Goal: Information Seeking & Learning: Learn about a topic

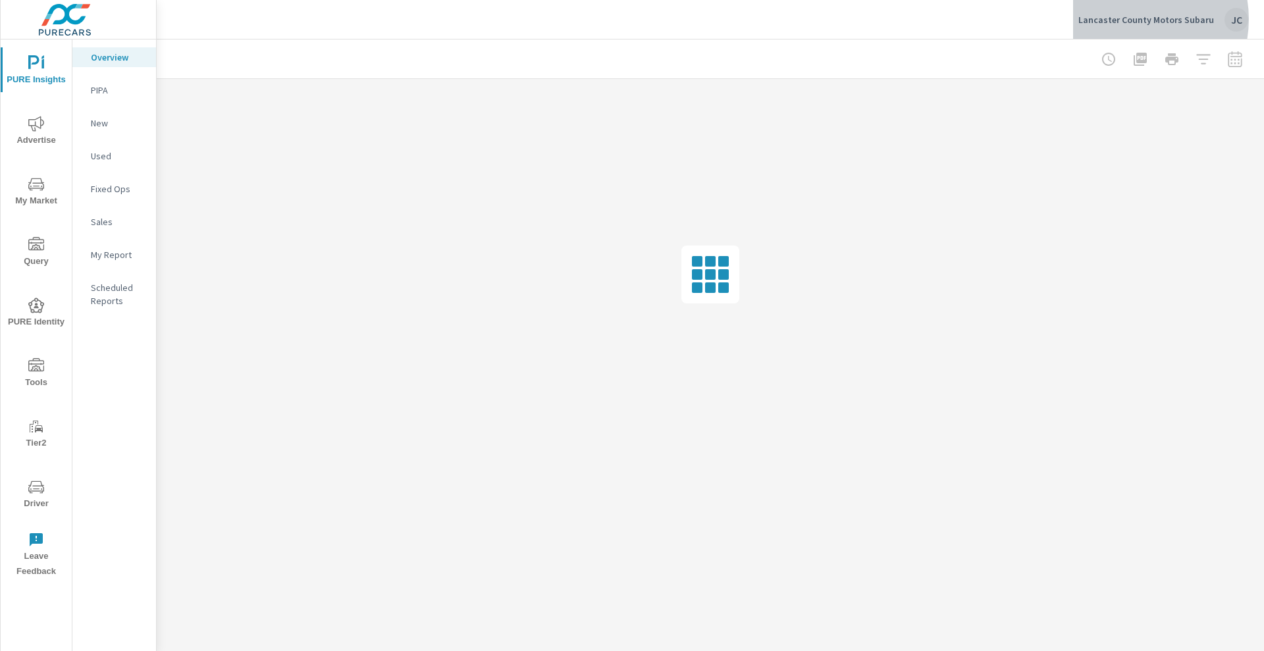
click at [1140, 19] on p "Lancaster County Motors Subaru" at bounding box center [1146, 20] width 136 height 12
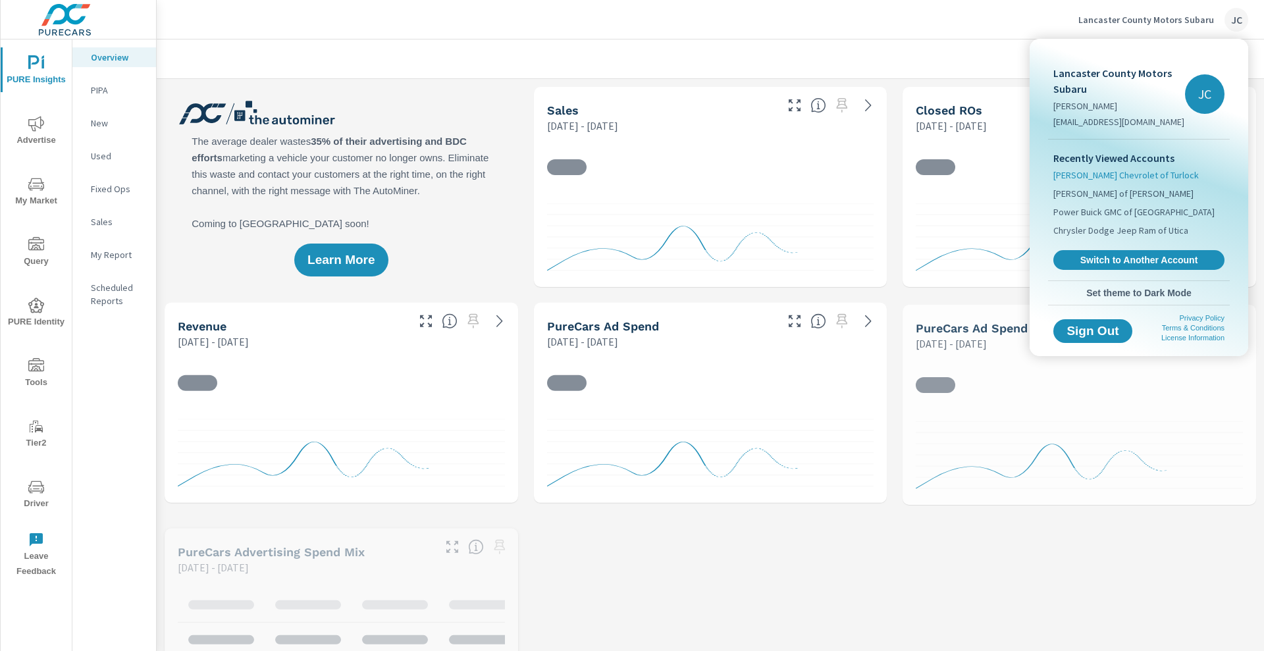
click at [1106, 173] on span "[PERSON_NAME] Chevrolet of Turlock" at bounding box center [1126, 175] width 146 height 13
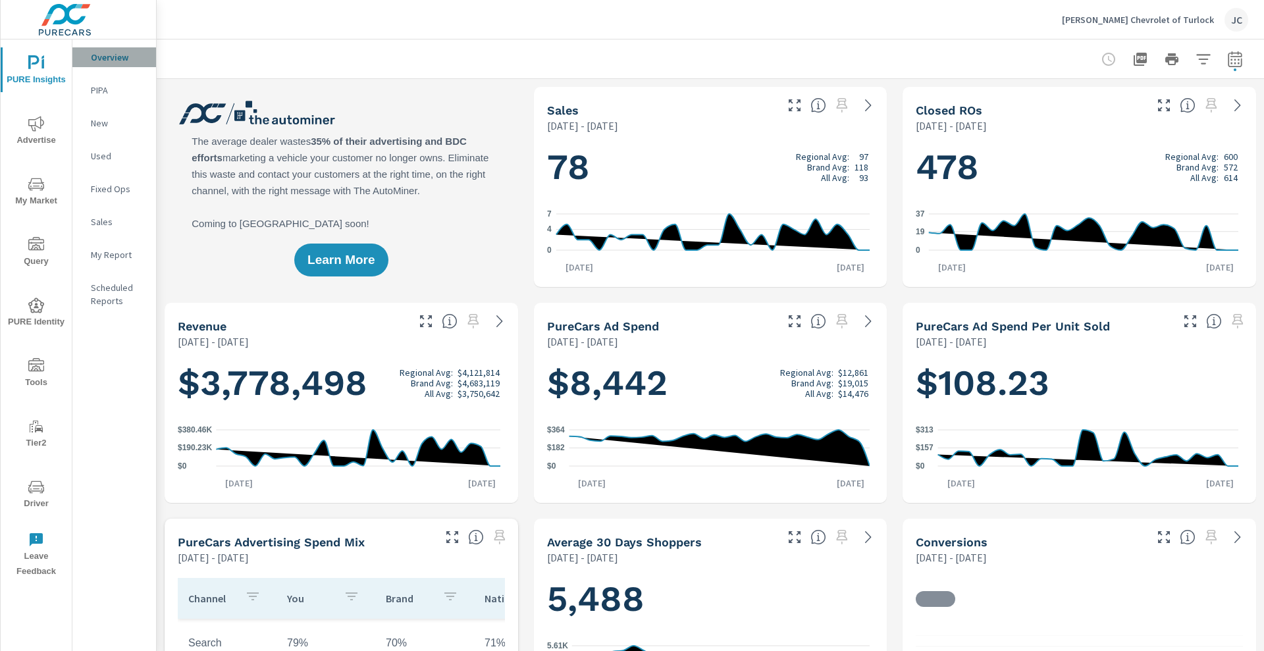
click at [101, 59] on p "Overview" at bounding box center [118, 57] width 55 height 13
click at [1231, 59] on icon "button" at bounding box center [1235, 61] width 9 height 5
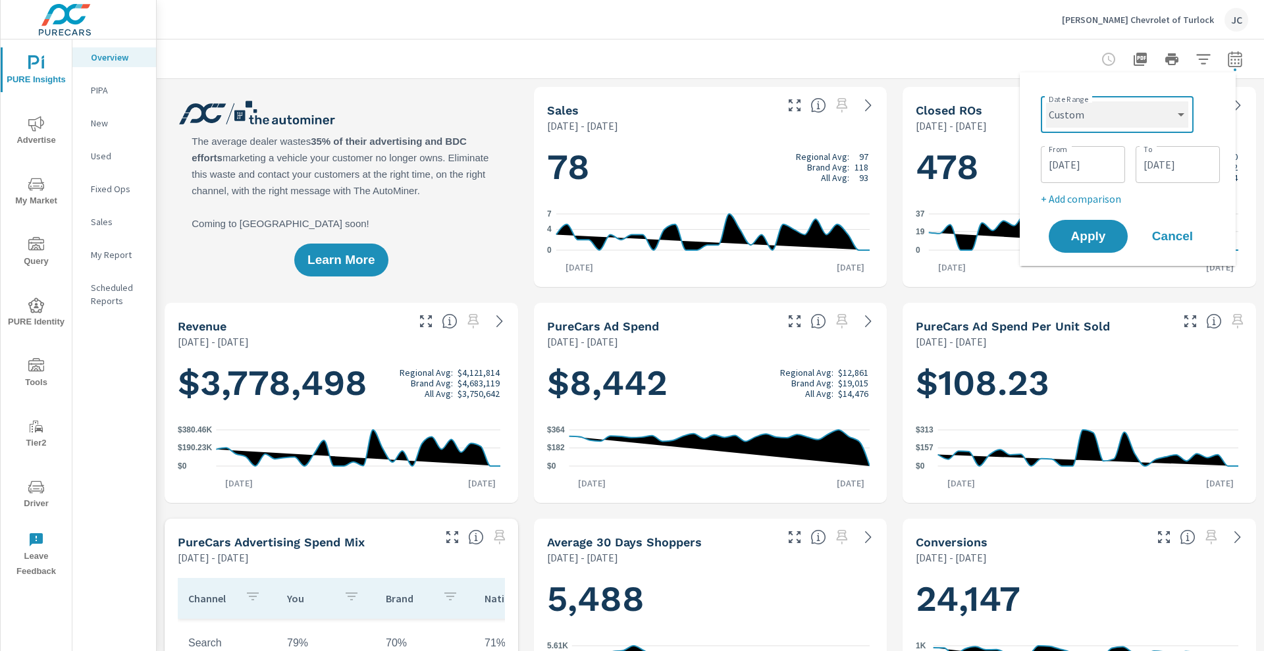
click at [1180, 117] on select "Custom Yesterday Last week Last 7 days Last 14 days Last 30 days Last 45 days L…" at bounding box center [1117, 114] width 142 height 26
click at [1046, 101] on select "Custom Yesterday Last week Last 7 days Last 14 days Last 30 days Last 45 days L…" at bounding box center [1117, 114] width 142 height 26
select select "Last month"
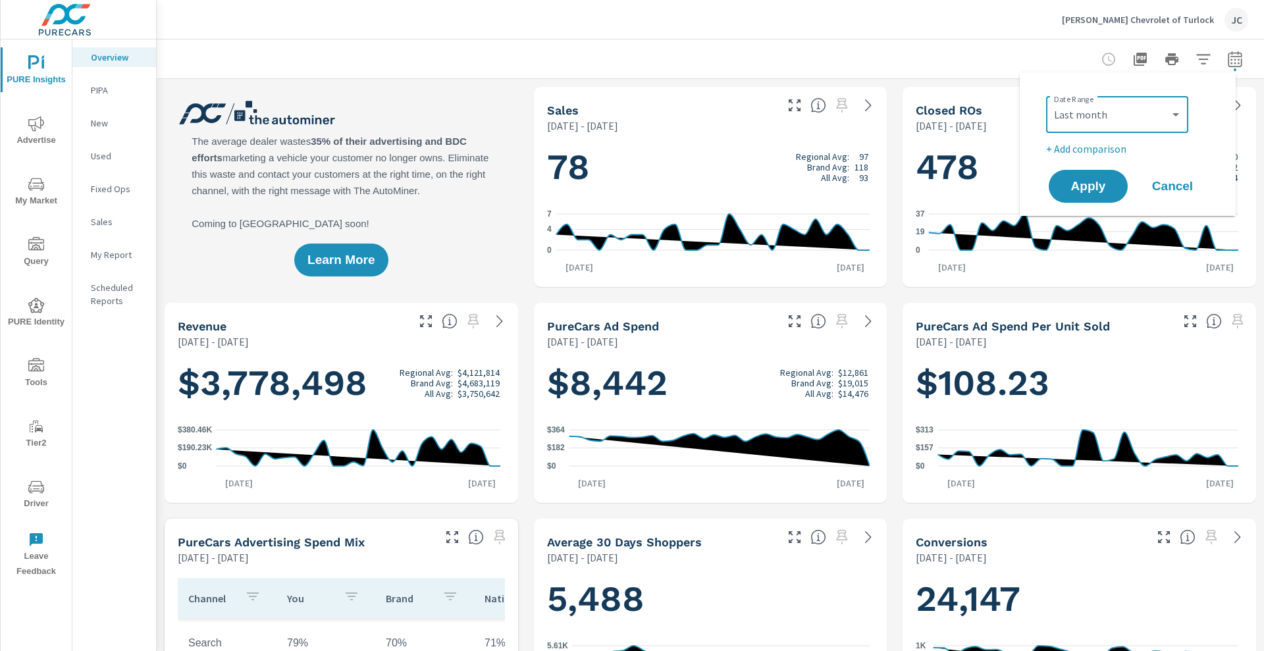
click at [1092, 149] on p "+ Add comparison" at bounding box center [1130, 149] width 169 height 16
select select "Previous period"
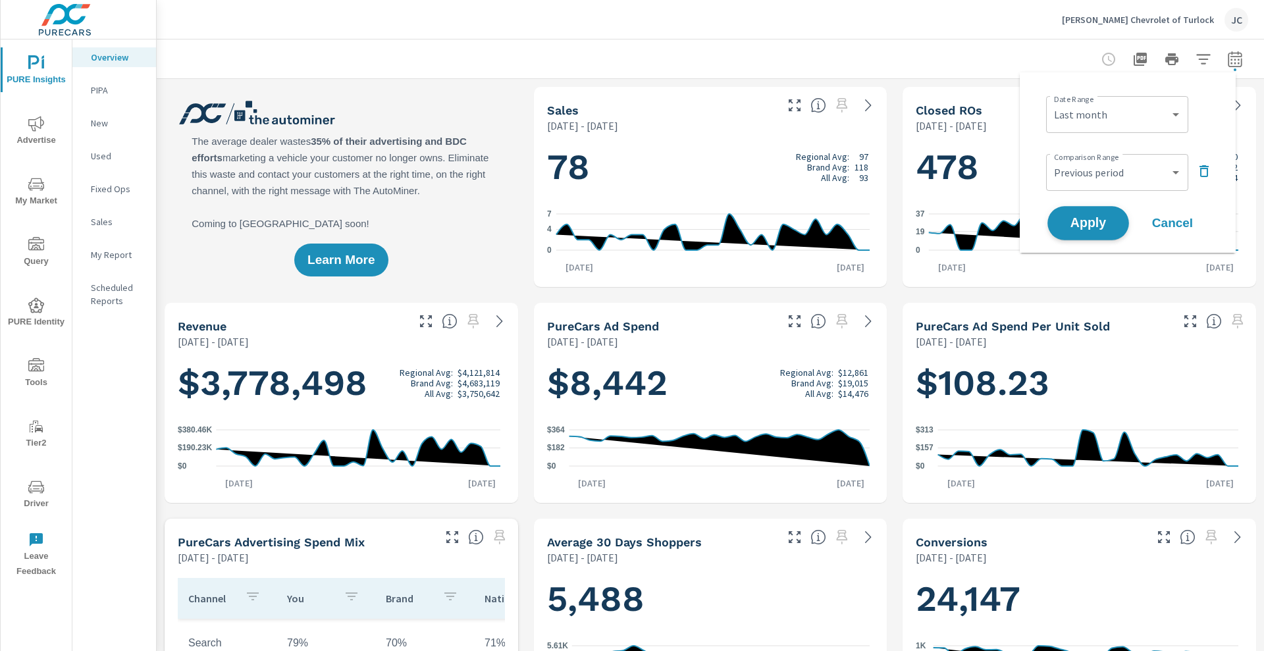
click at [1088, 219] on span "Apply" at bounding box center [1088, 223] width 54 height 13
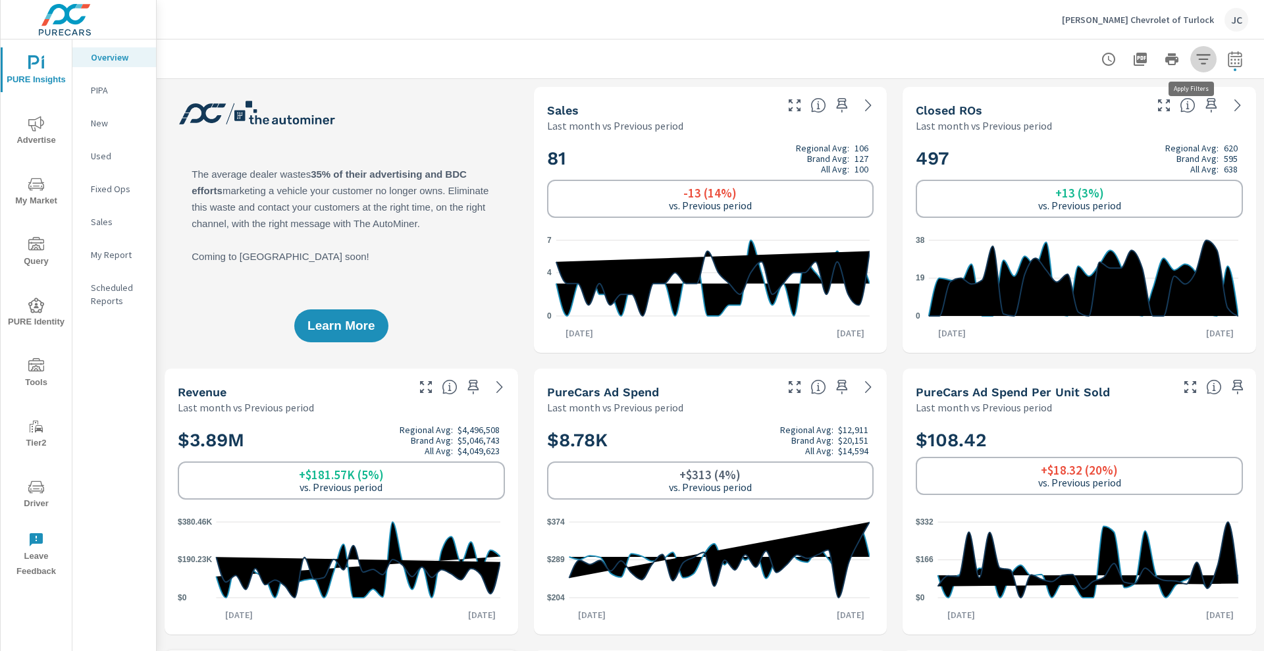
click at [1196, 60] on icon "button" at bounding box center [1204, 59] width 16 height 16
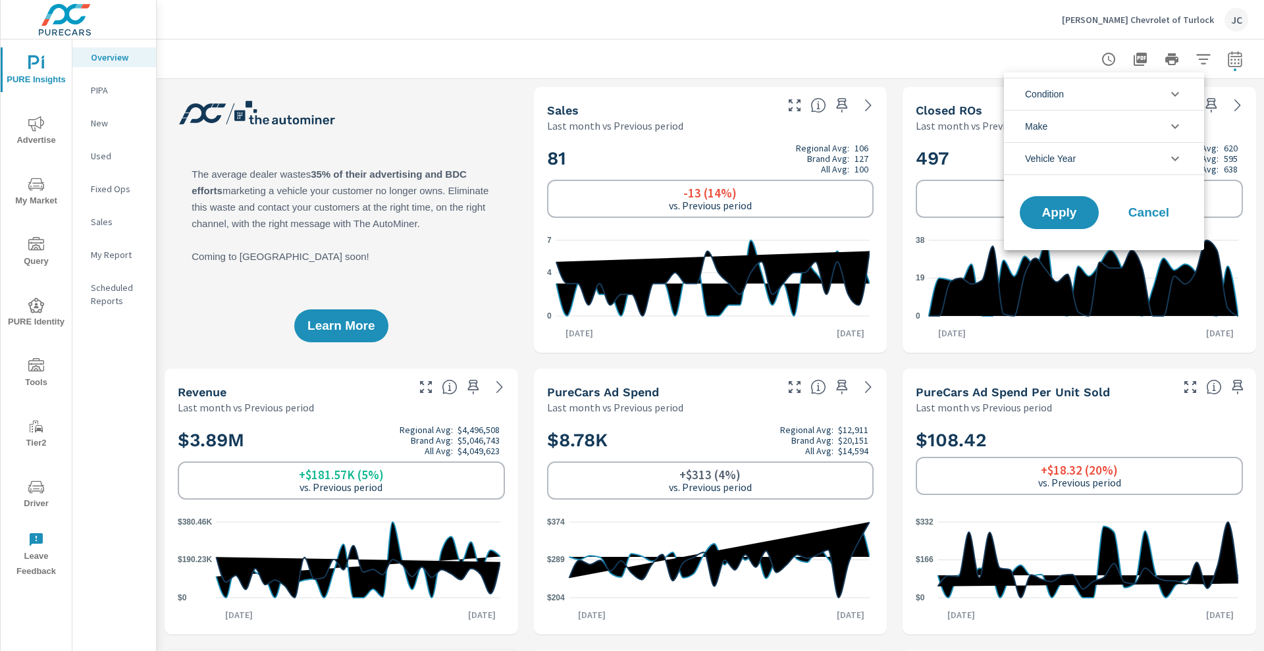
click at [1173, 97] on icon "filter options" at bounding box center [1175, 94] width 16 height 16
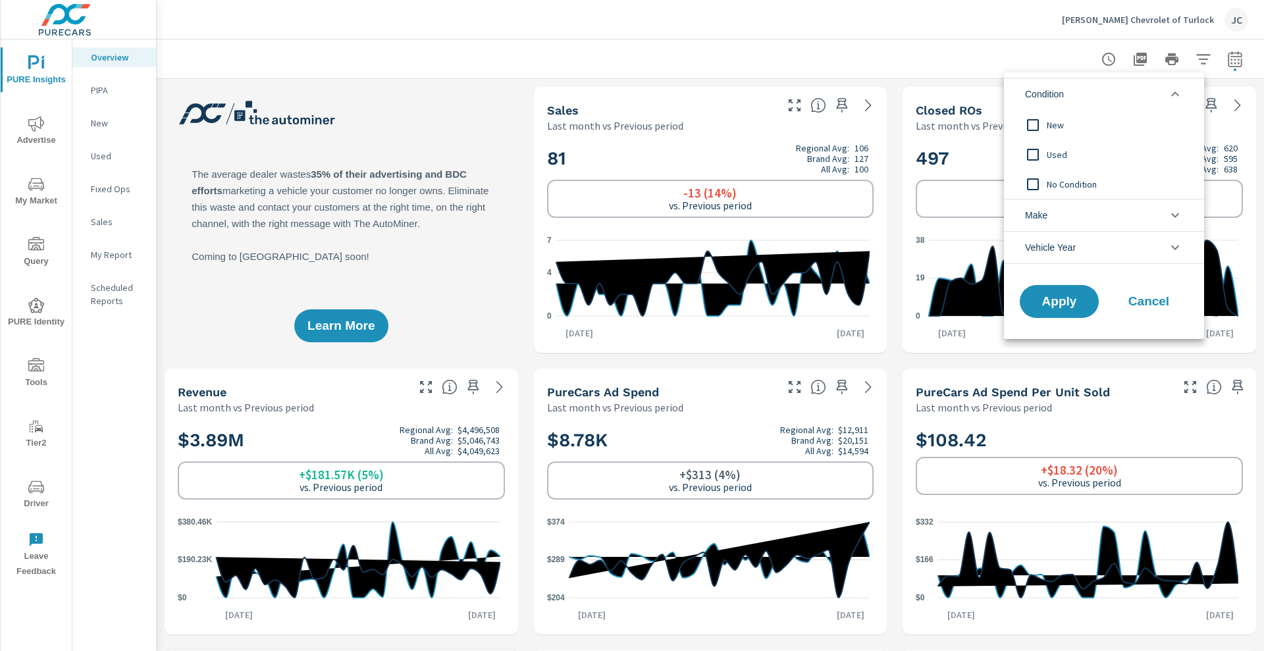
click at [1019, 122] on div "New" at bounding box center [1103, 125] width 198 height 30
click at [1051, 303] on span "Apply" at bounding box center [1059, 302] width 54 height 13
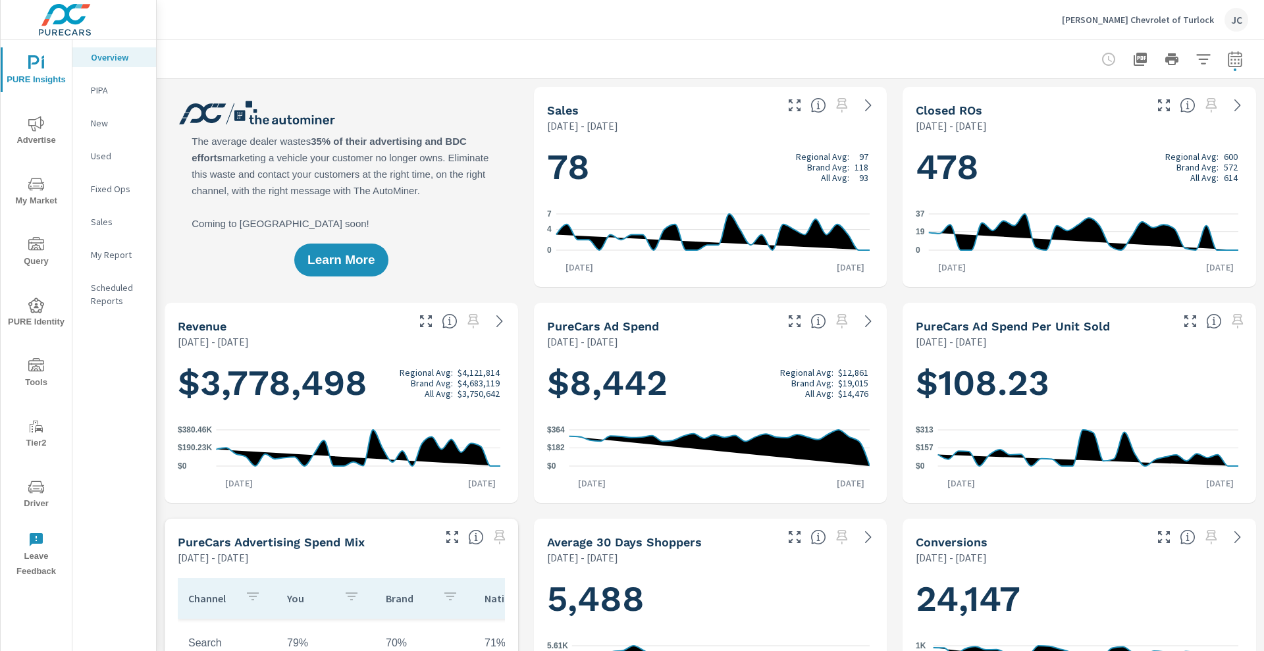
click at [32, 195] on span "My Market" at bounding box center [36, 192] width 63 height 32
click at [38, 119] on icon "nav menu" at bounding box center [36, 124] width 16 height 16
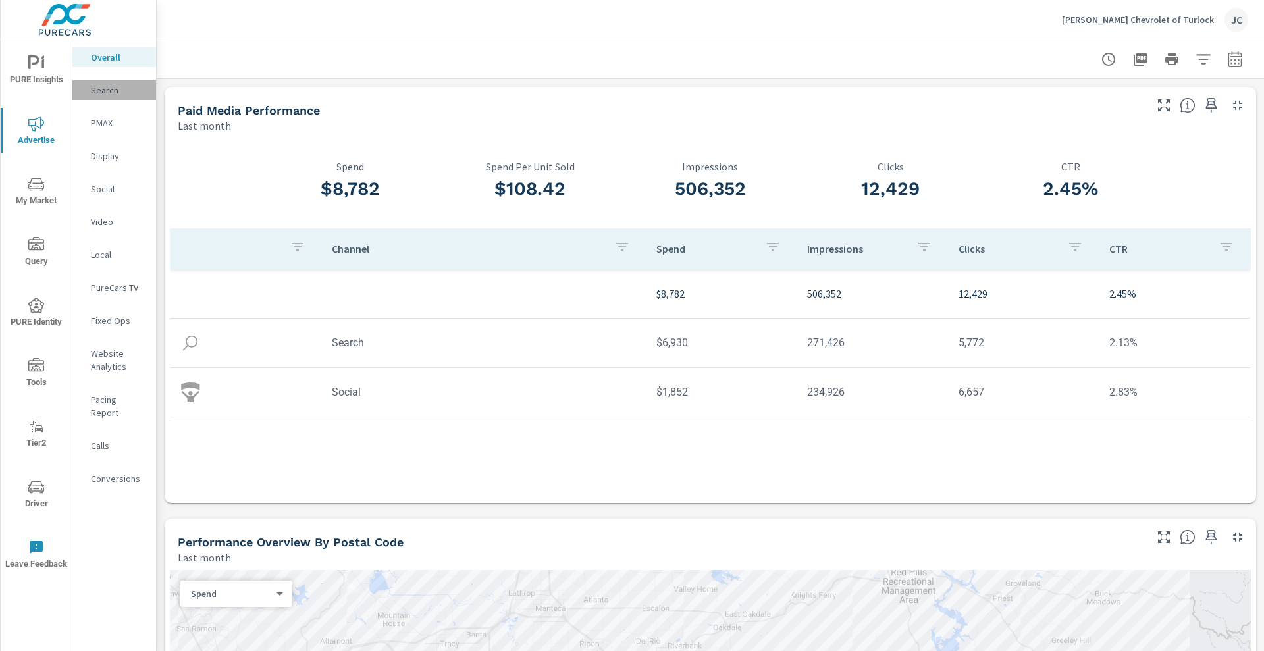
click at [124, 95] on p "Search" at bounding box center [118, 90] width 55 height 13
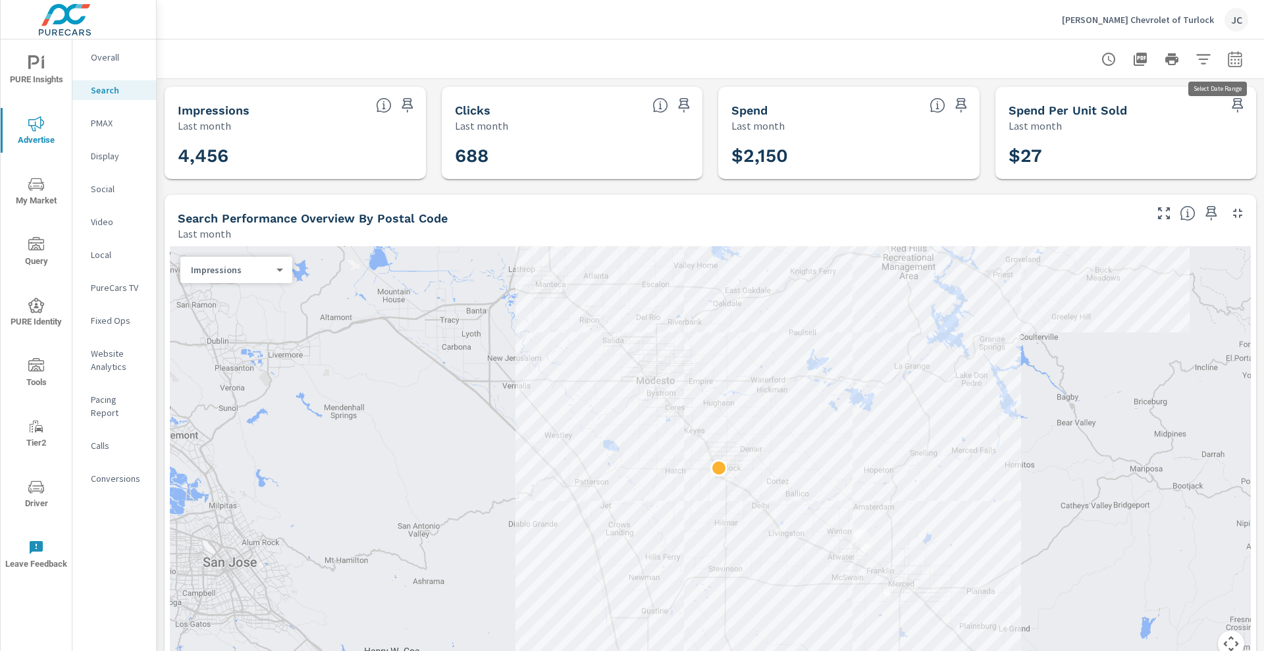
click at [647, 65] on icon "button" at bounding box center [1235, 59] width 16 height 16
select select "Last month"
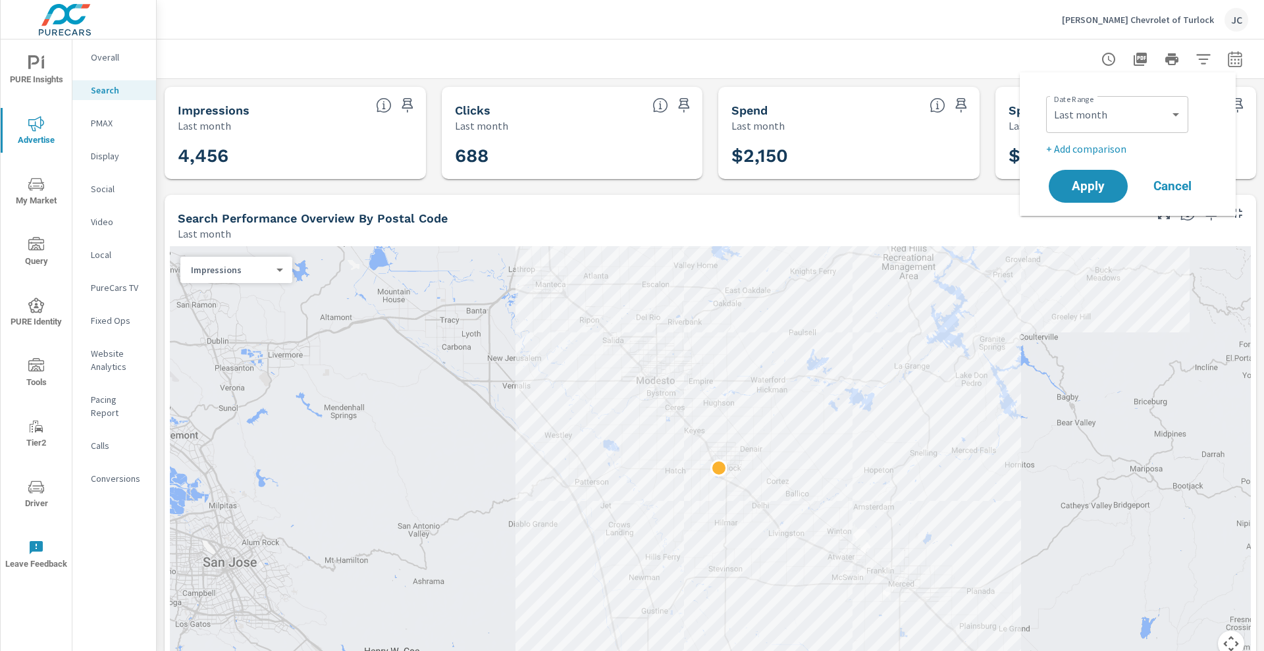
click at [647, 150] on p "+ Add comparison" at bounding box center [1130, 149] width 169 height 16
select select "Previous period"
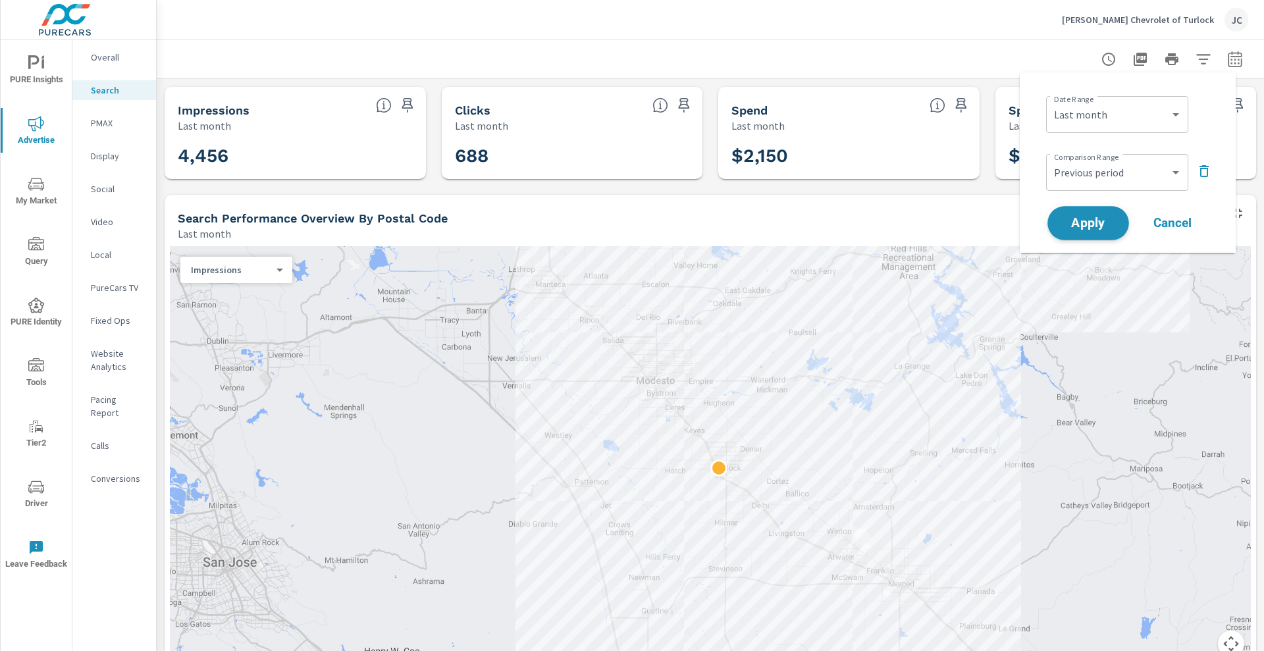
click at [647, 217] on span "Apply" at bounding box center [1088, 223] width 54 height 13
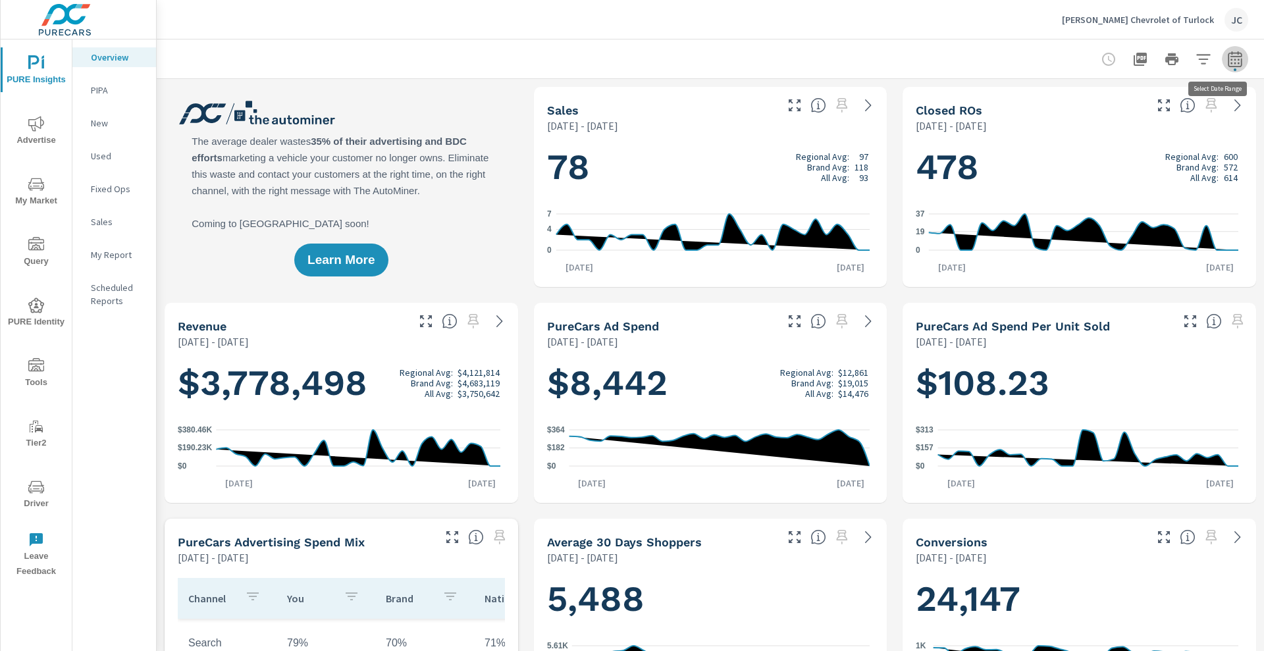
click at [647, 64] on icon "button" at bounding box center [1235, 59] width 16 height 16
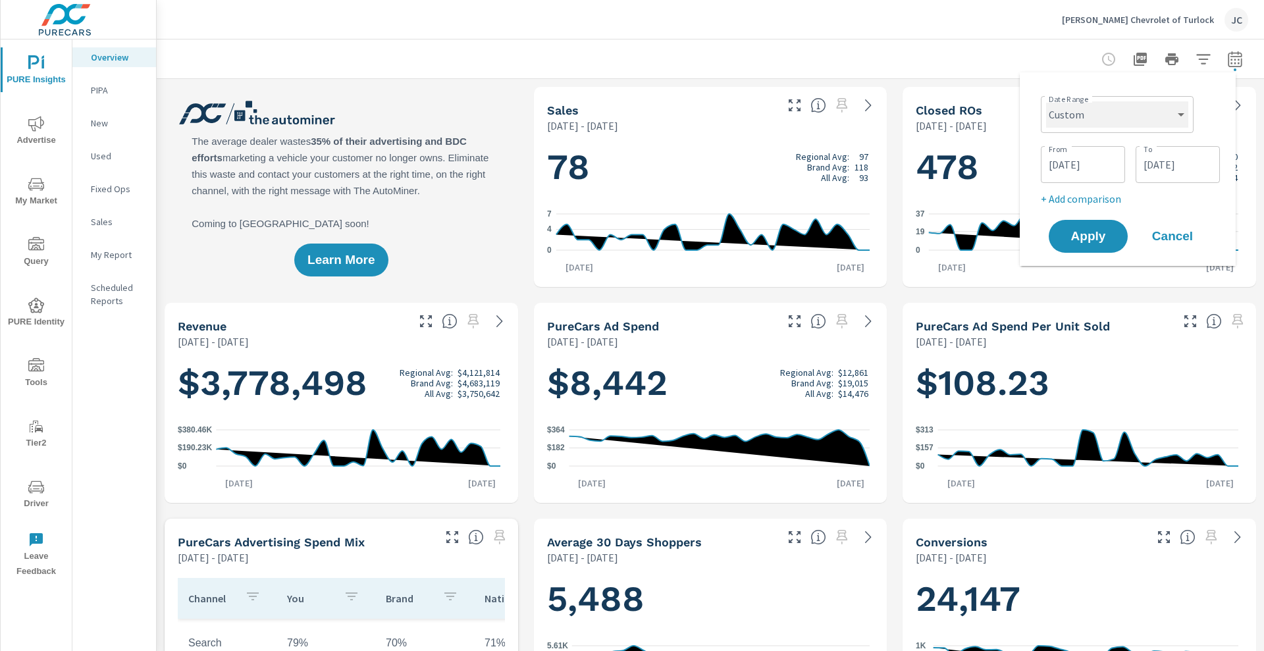
click at [647, 109] on select "Custom Yesterday Last week Last 7 days Last 14 days Last 30 days Last 45 days L…" at bounding box center [1117, 114] width 142 height 26
click at [30, 388] on icon "nav menu" at bounding box center [36, 487] width 16 height 16
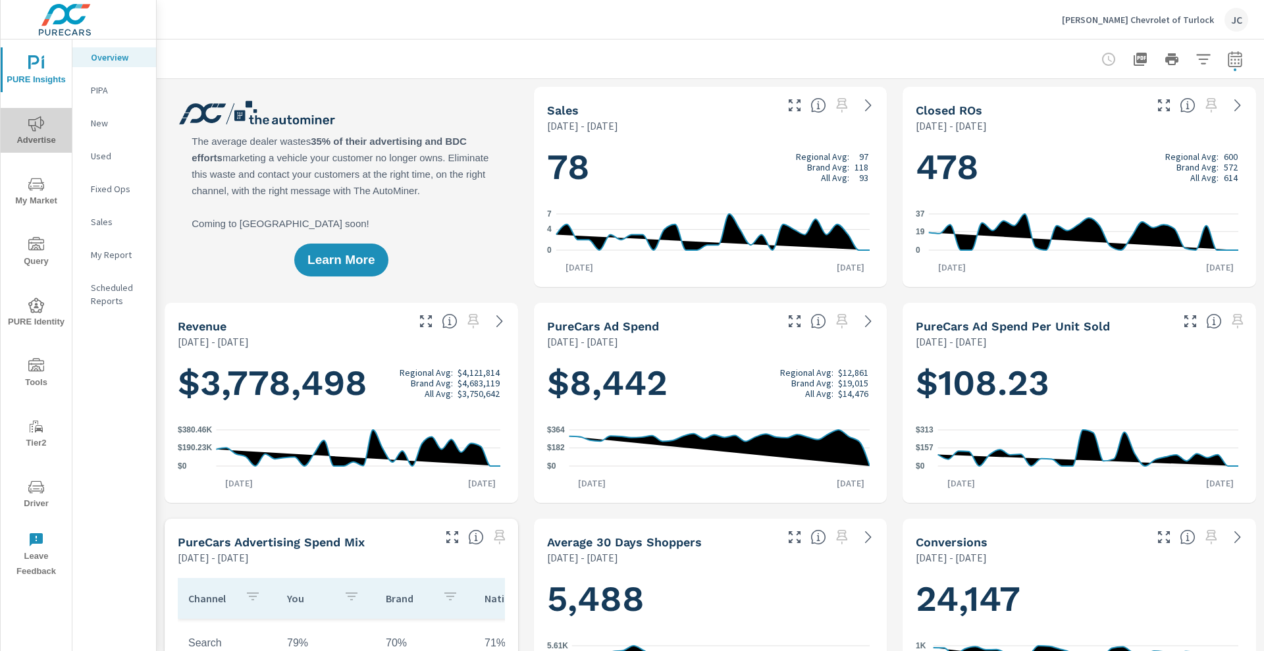
click at [46, 114] on button "Advertise" at bounding box center [36, 130] width 71 height 45
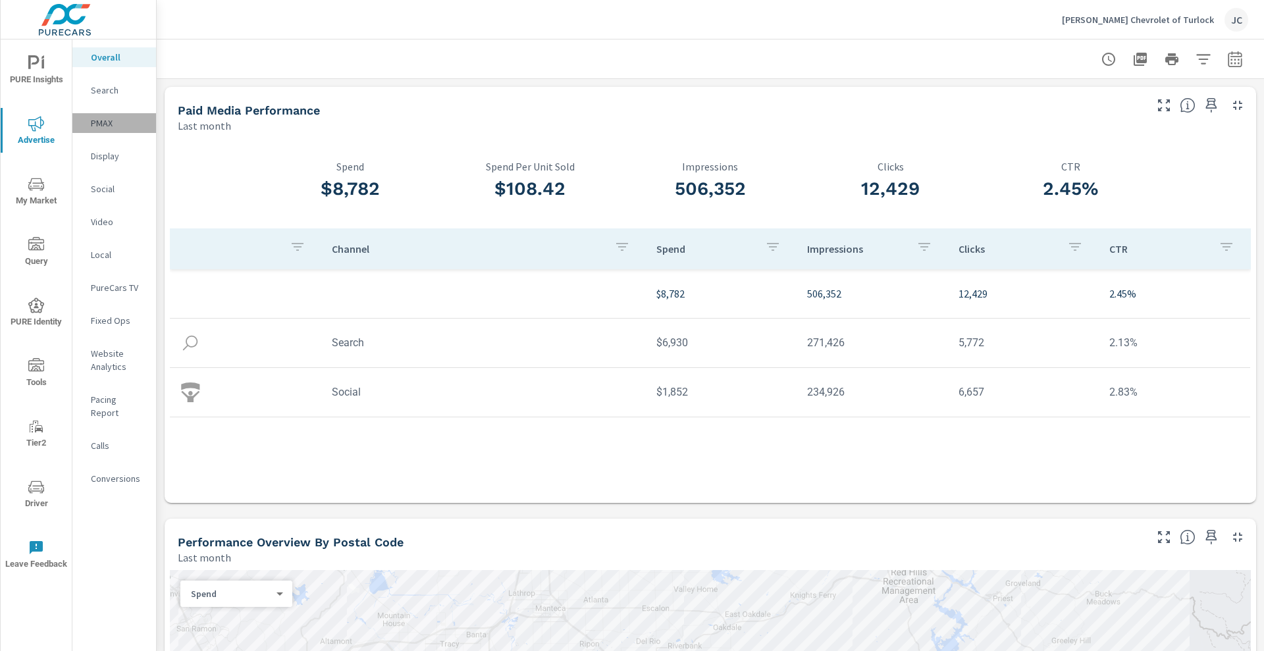
click at [122, 128] on p "PMAX" at bounding box center [118, 123] width 55 height 13
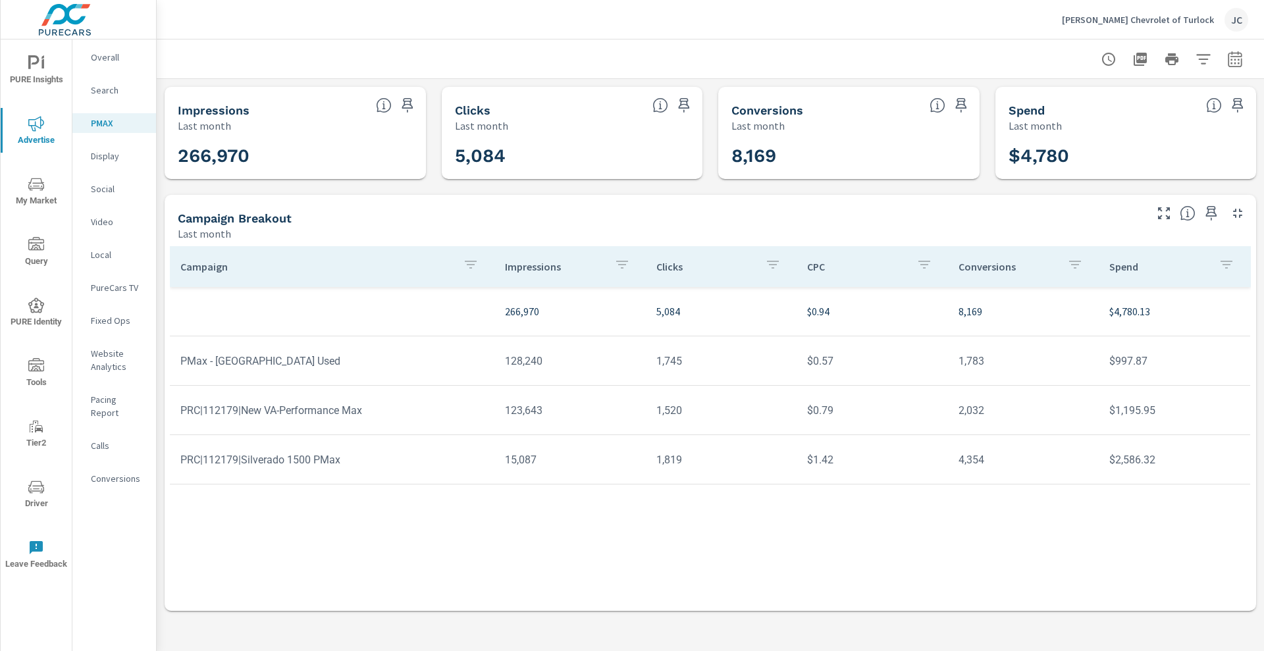
click at [1222, 59] on button "button" at bounding box center [1235, 59] width 26 height 26
select select "Last month"
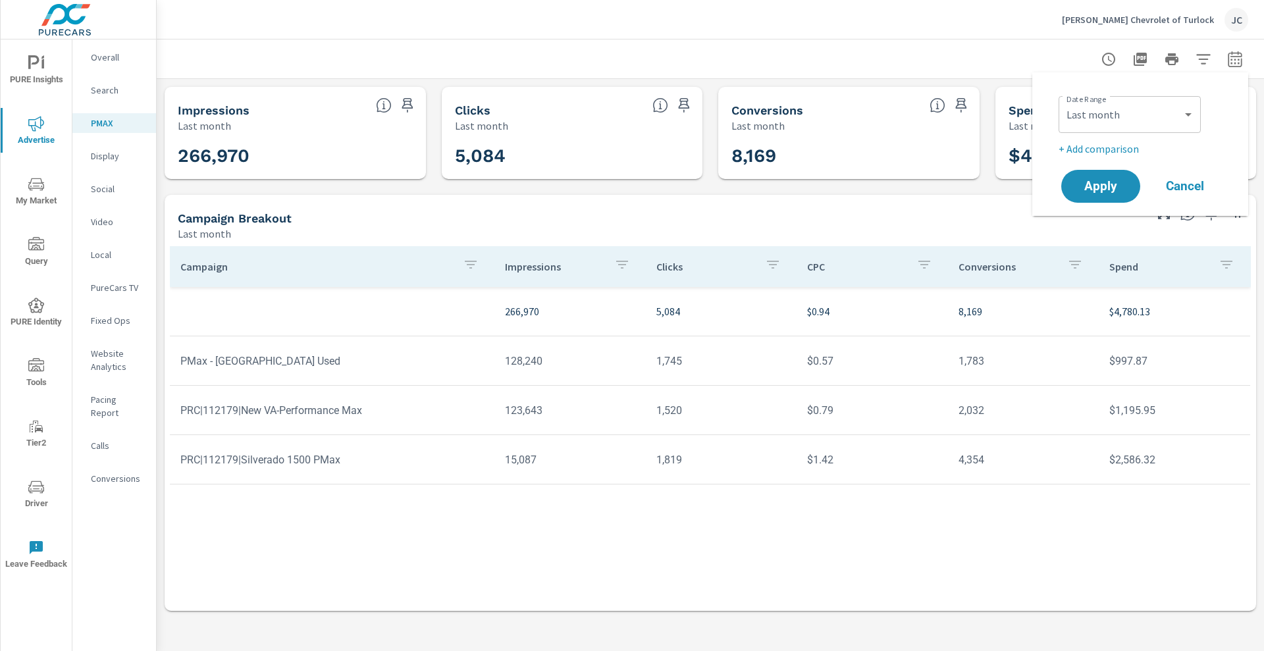
click at [1129, 150] on p "+ Add comparison" at bounding box center [1143, 149] width 169 height 16
select select "Previous period"
click at [1088, 248] on div "Date Range Custom Yesterday Last week Last 7 days Last 14 days Last 30 days Las…" at bounding box center [1140, 162] width 216 height 180
click at [1088, 230] on span "Apply" at bounding box center [1101, 223] width 54 height 13
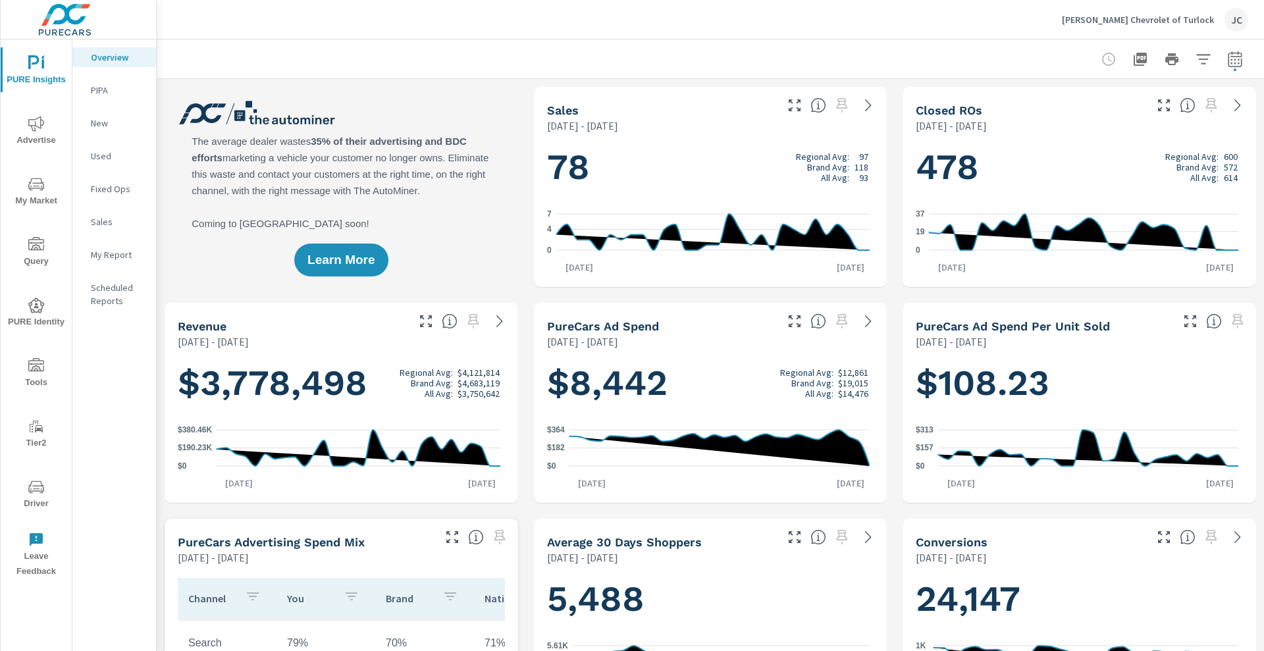
click at [24, 144] on span "Advertise" at bounding box center [36, 132] width 63 height 32
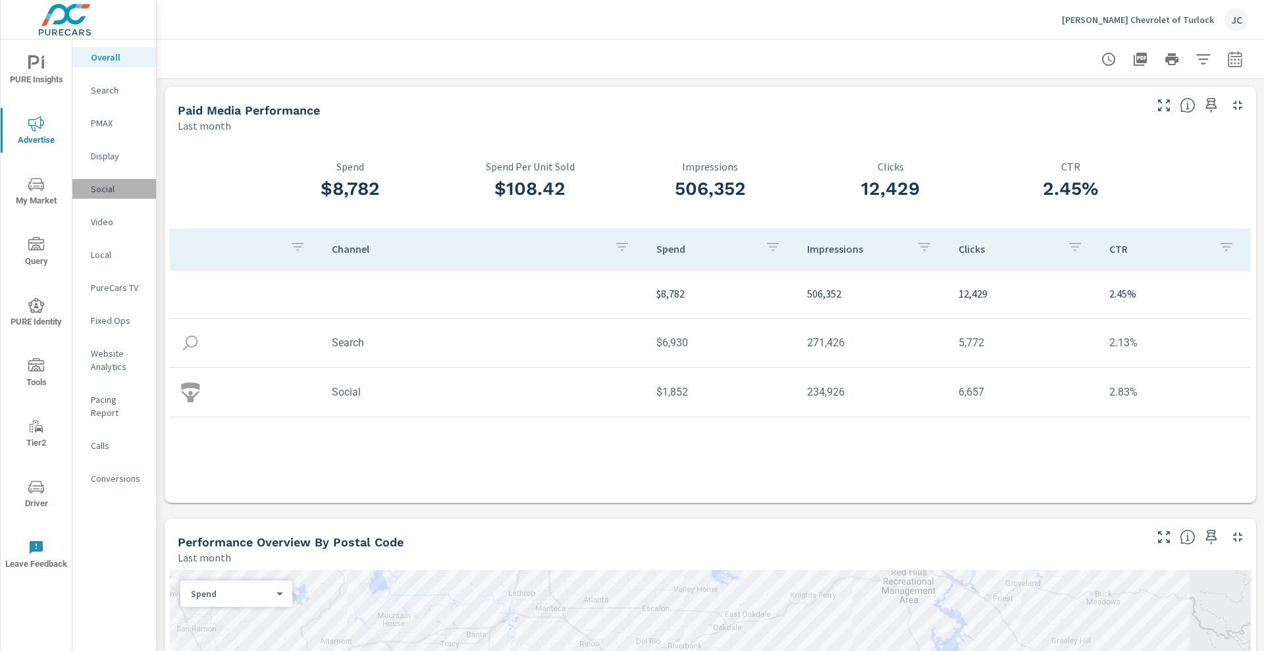
click at [105, 191] on p "Social" at bounding box center [118, 188] width 55 height 13
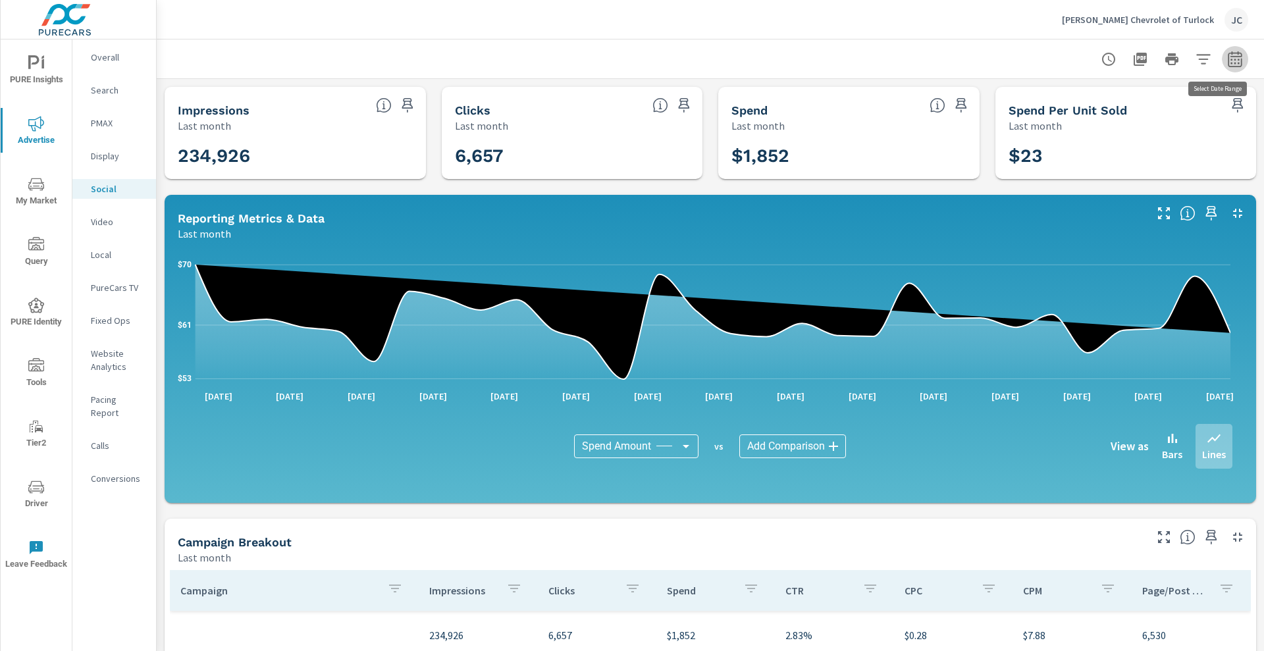
click at [1227, 61] on icon "button" at bounding box center [1235, 59] width 16 height 16
select select "Last month"
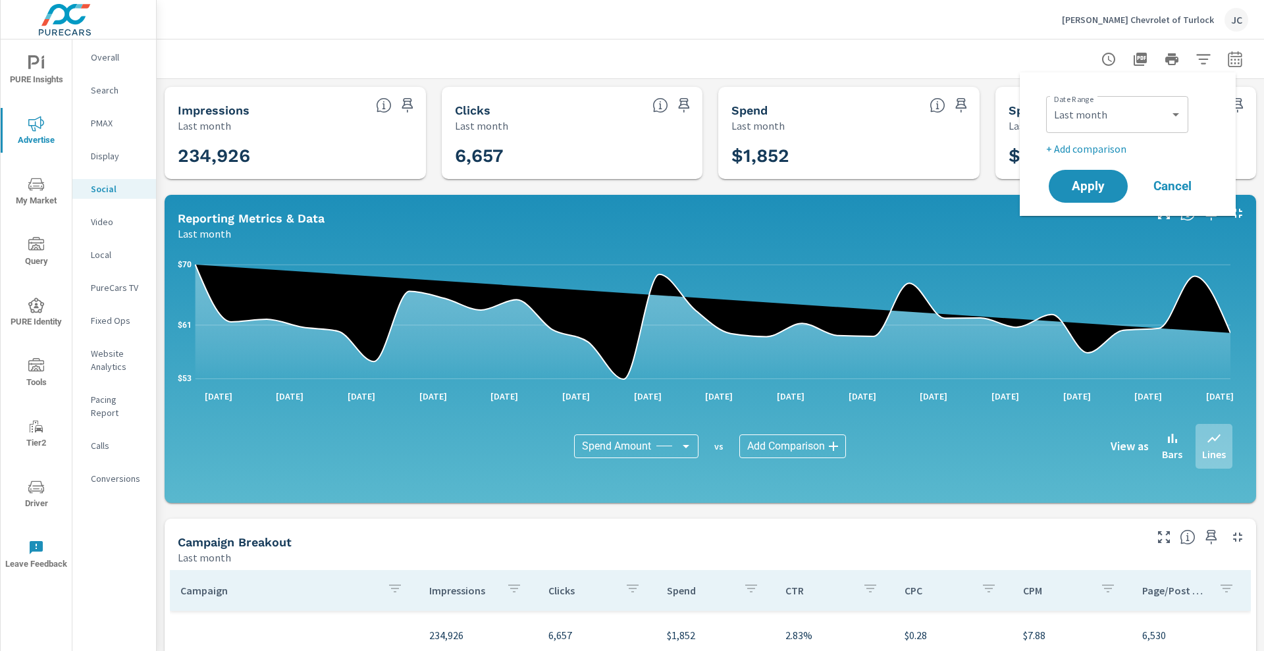
click at [1082, 148] on p "+ Add comparison" at bounding box center [1130, 149] width 169 height 16
select select "Previous period"
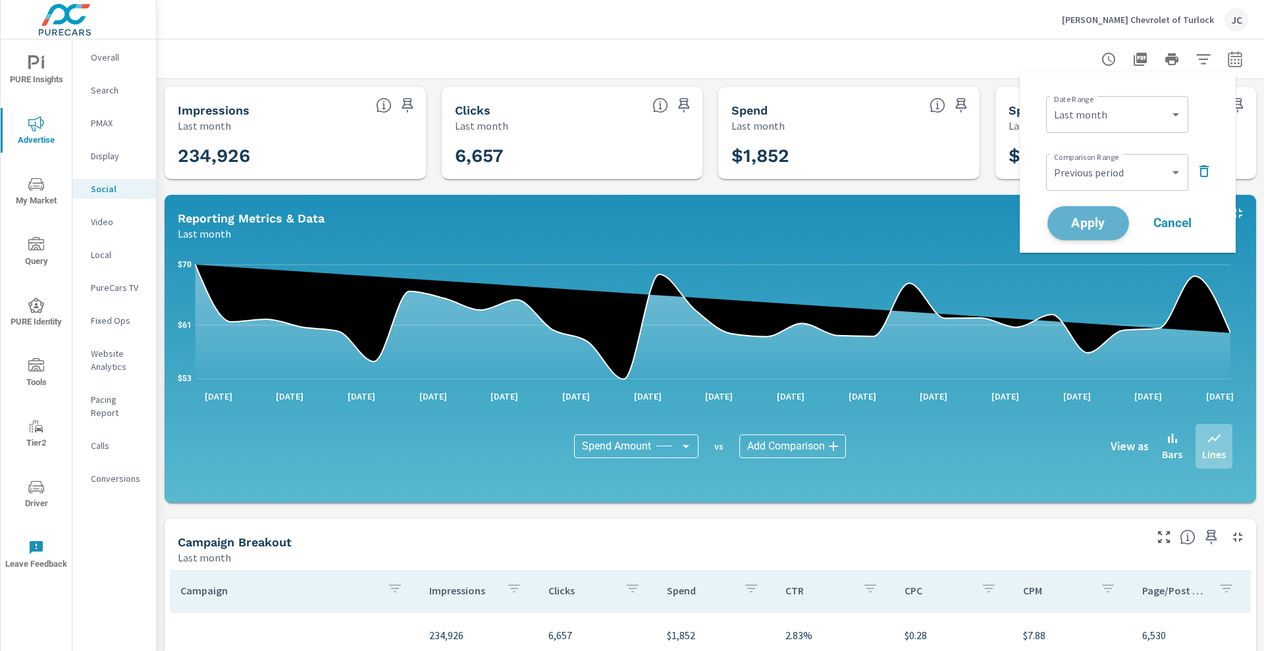
click at [1075, 222] on span "Apply" at bounding box center [1088, 223] width 54 height 13
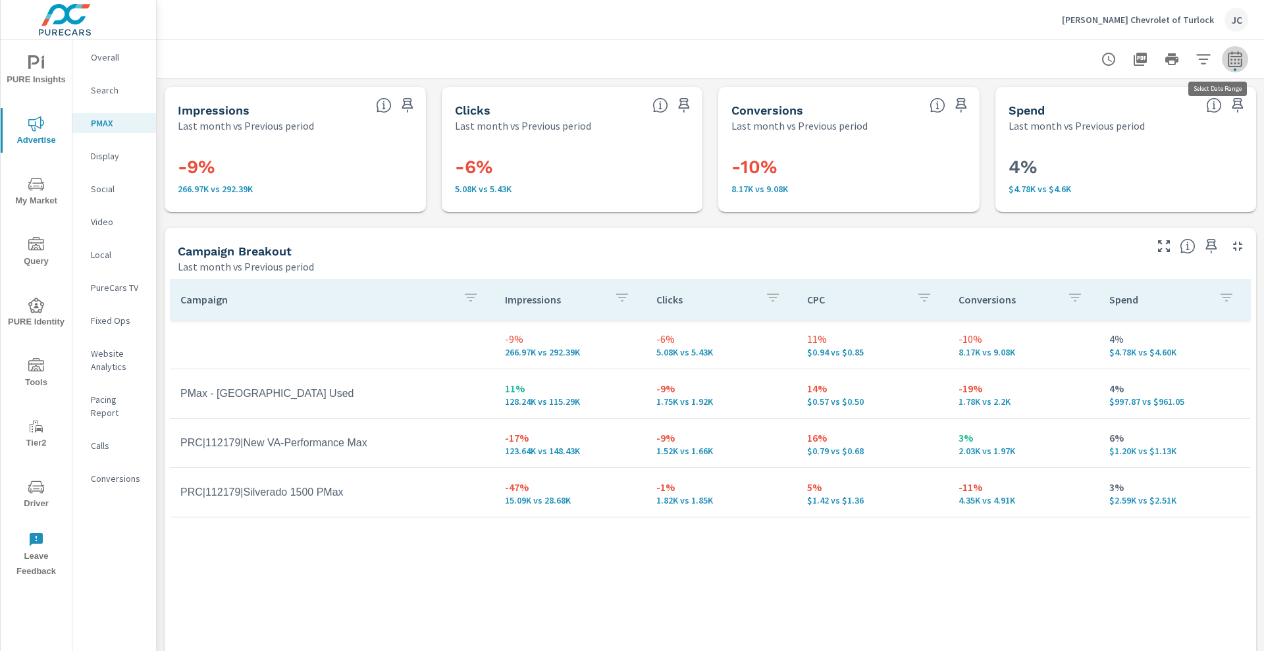
click at [647, 61] on icon "button" at bounding box center [1235, 59] width 16 height 16
select select "Last month"
select select "Previous period"
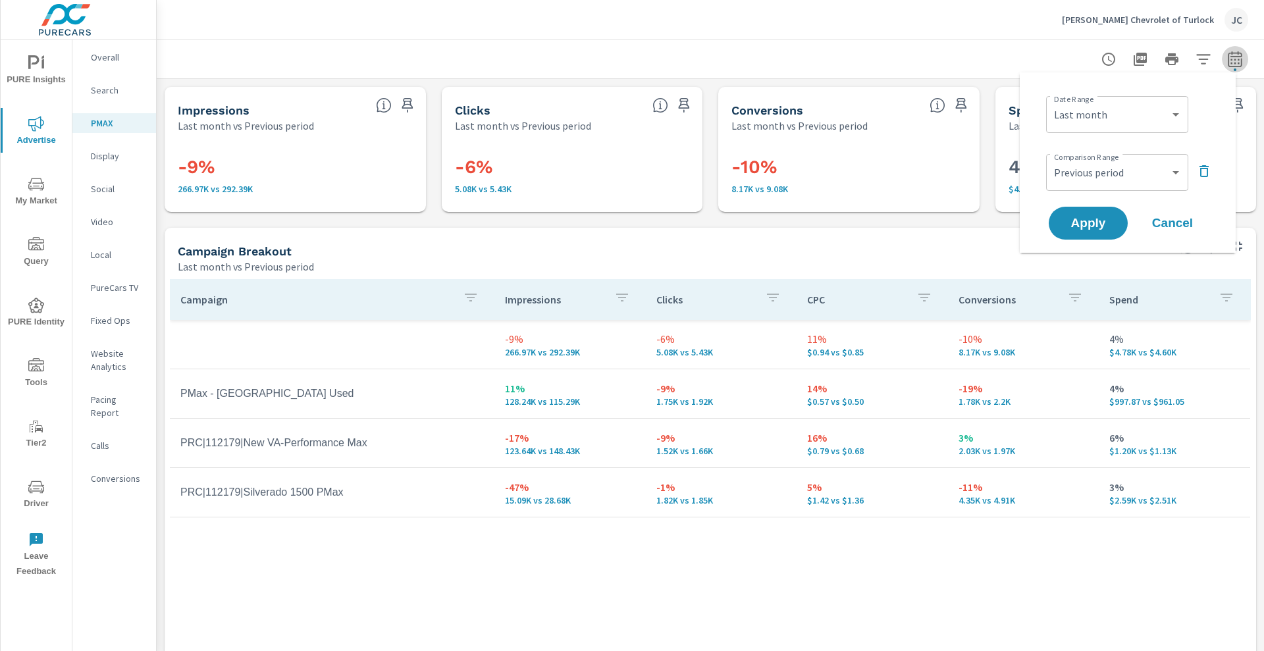
click at [647, 61] on icon "button" at bounding box center [1235, 59] width 16 height 16
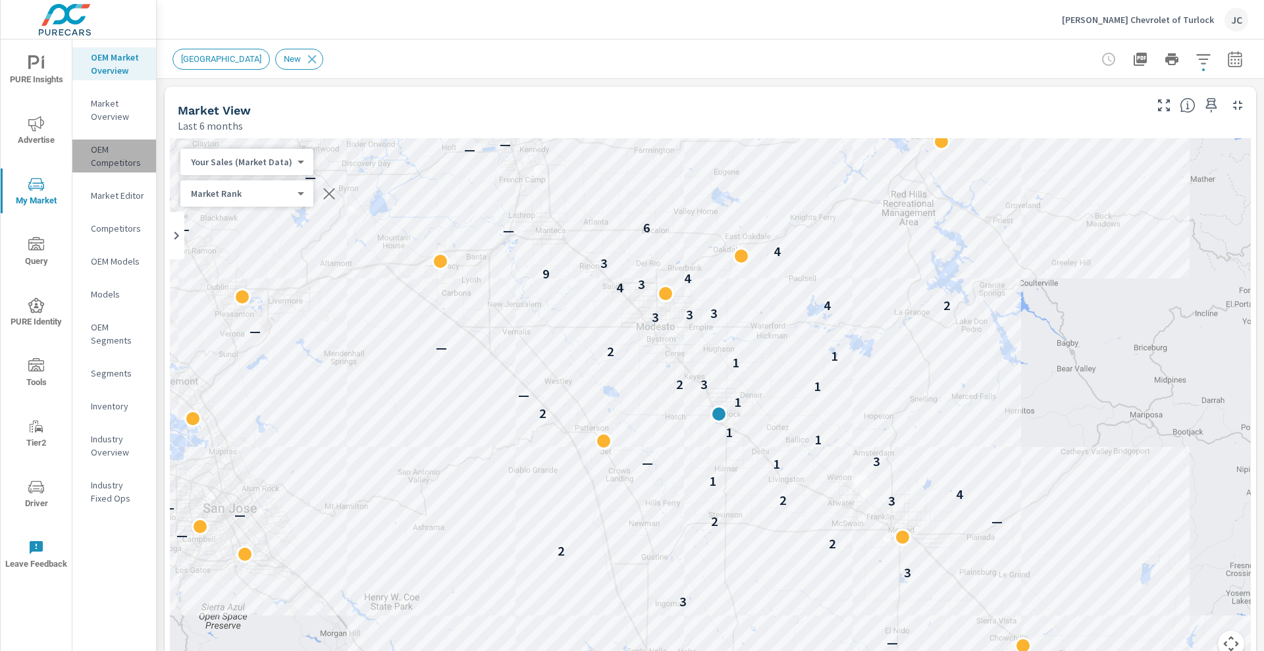
click at [133, 167] on p "OEM Competitors" at bounding box center [118, 156] width 55 height 26
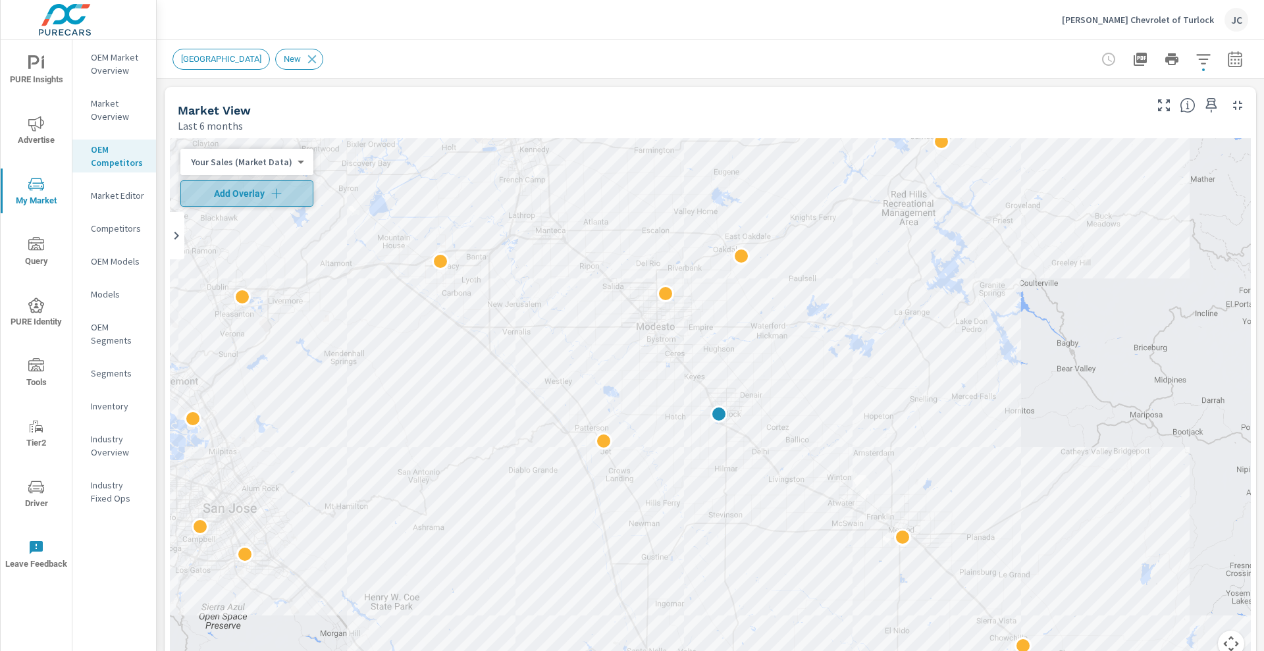
click at [284, 192] on span "Add Overlay" at bounding box center [246, 193] width 121 height 13
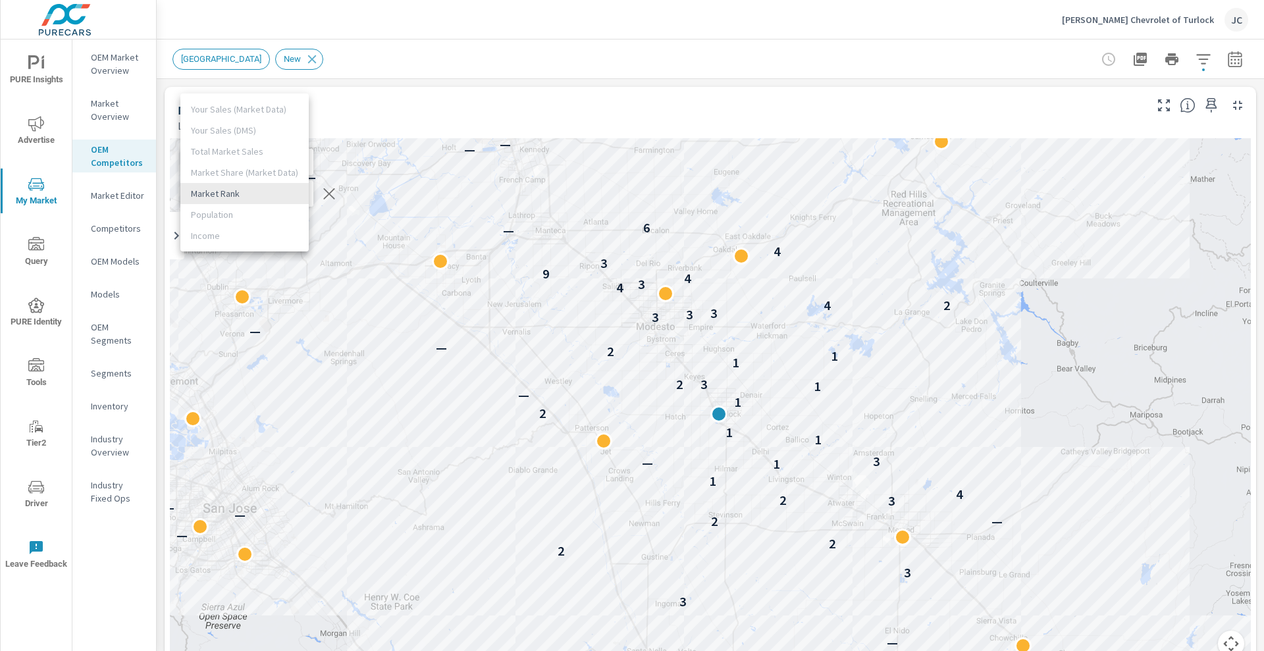
click at [291, 192] on body "PURE Insights Advertise My Market Query PURE Identity Tools Tier2 Driver Leave …" at bounding box center [632, 325] width 1264 height 651
click at [291, 192] on li "Market Rank" at bounding box center [244, 193] width 128 height 21
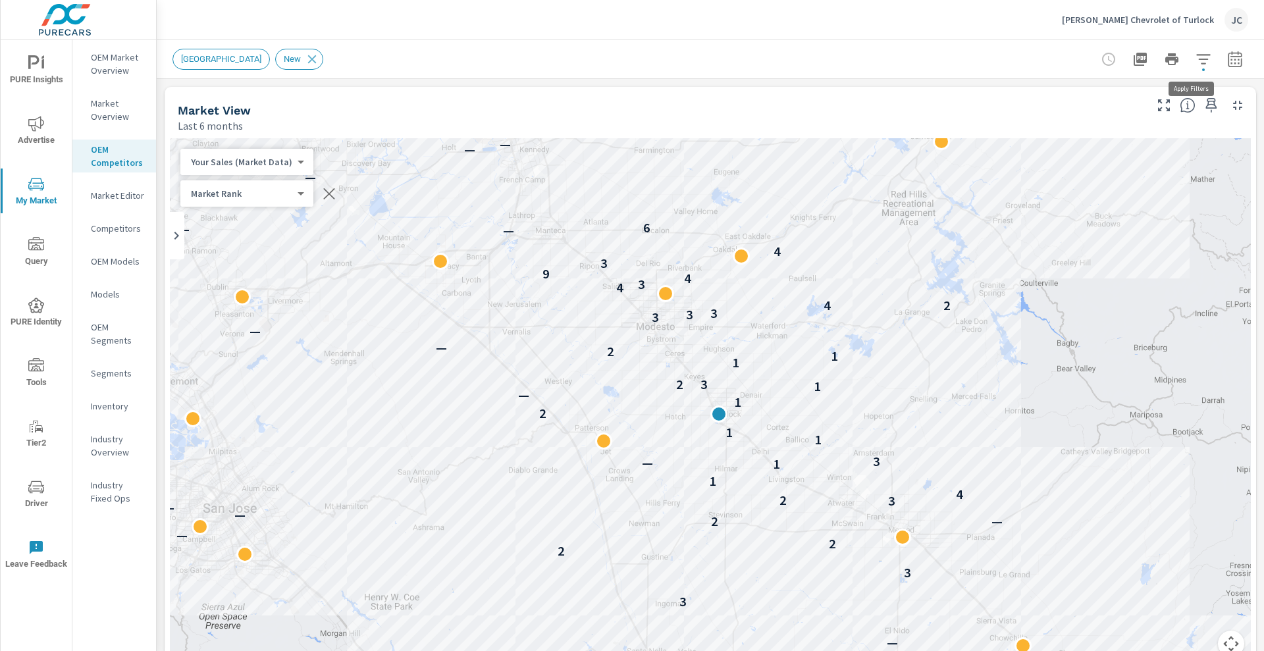
click at [647, 55] on icon "button" at bounding box center [1203, 59] width 14 height 10
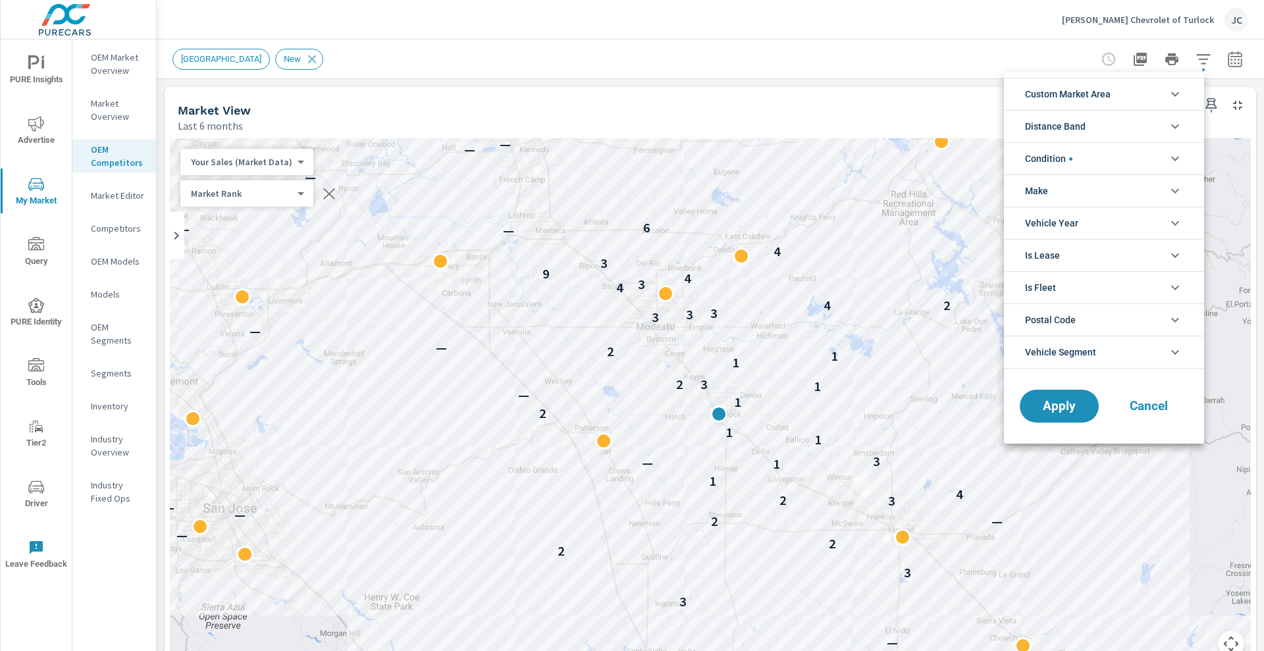
click at [647, 158] on li "Condition" at bounding box center [1104, 158] width 200 height 32
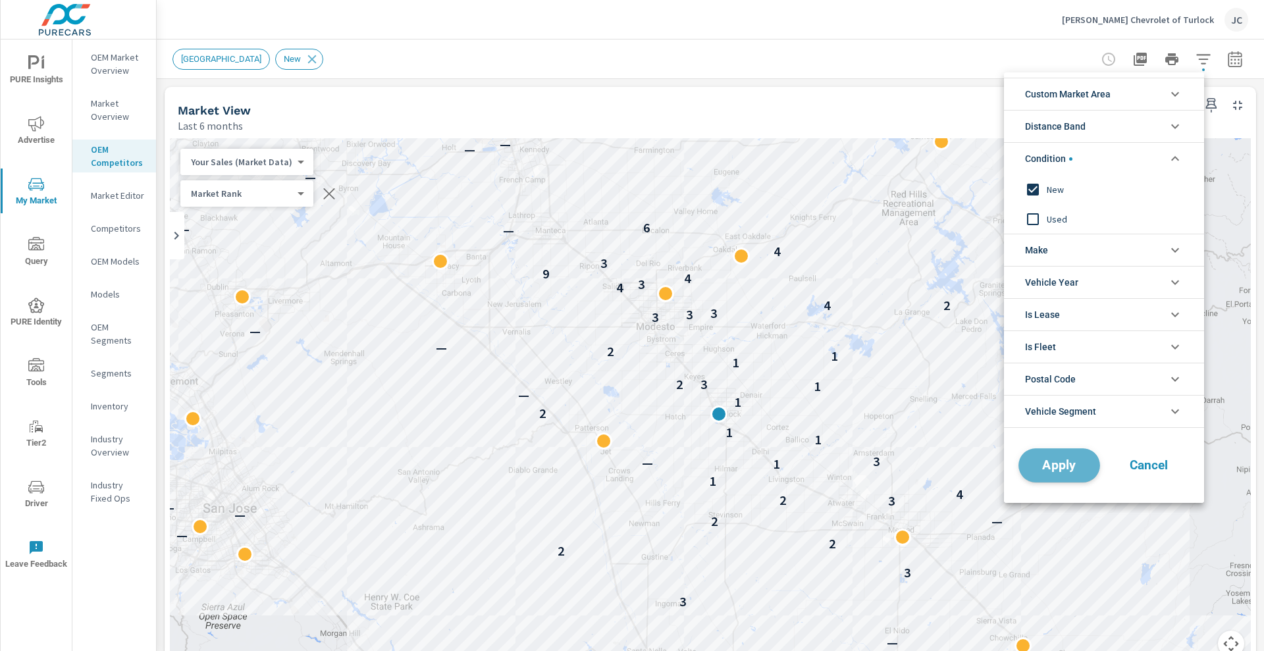
click at [647, 388] on span "Apply" at bounding box center [1059, 466] width 54 height 13
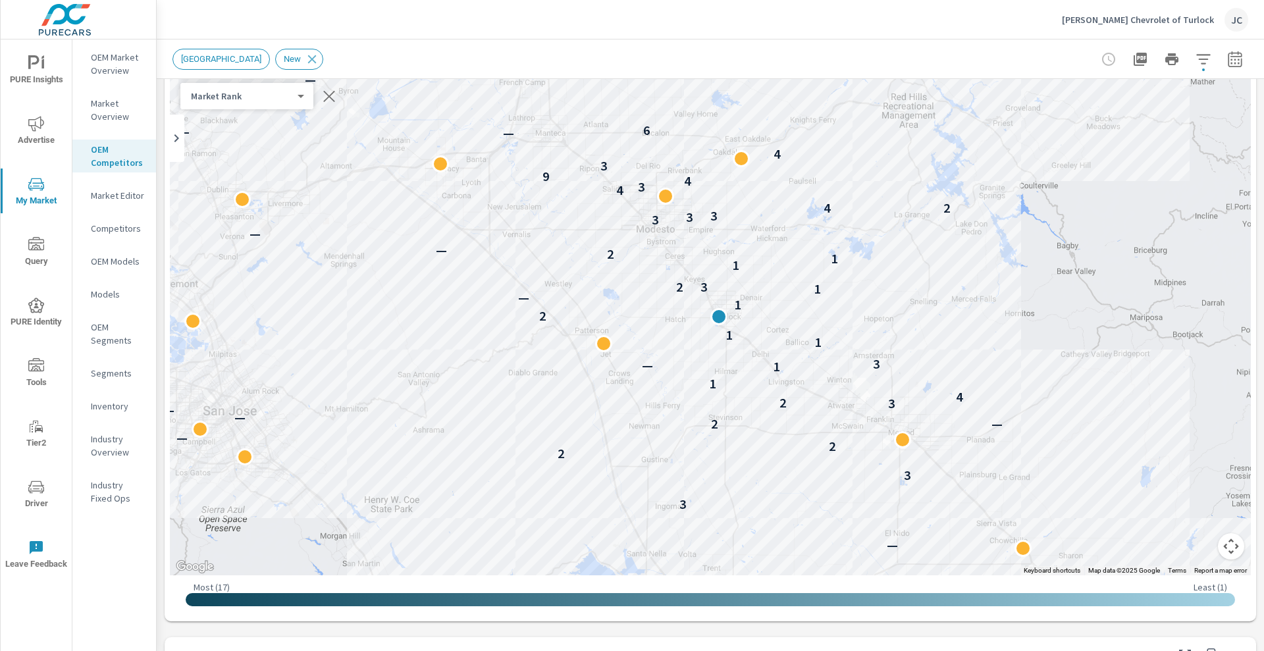
scroll to position [73, 0]
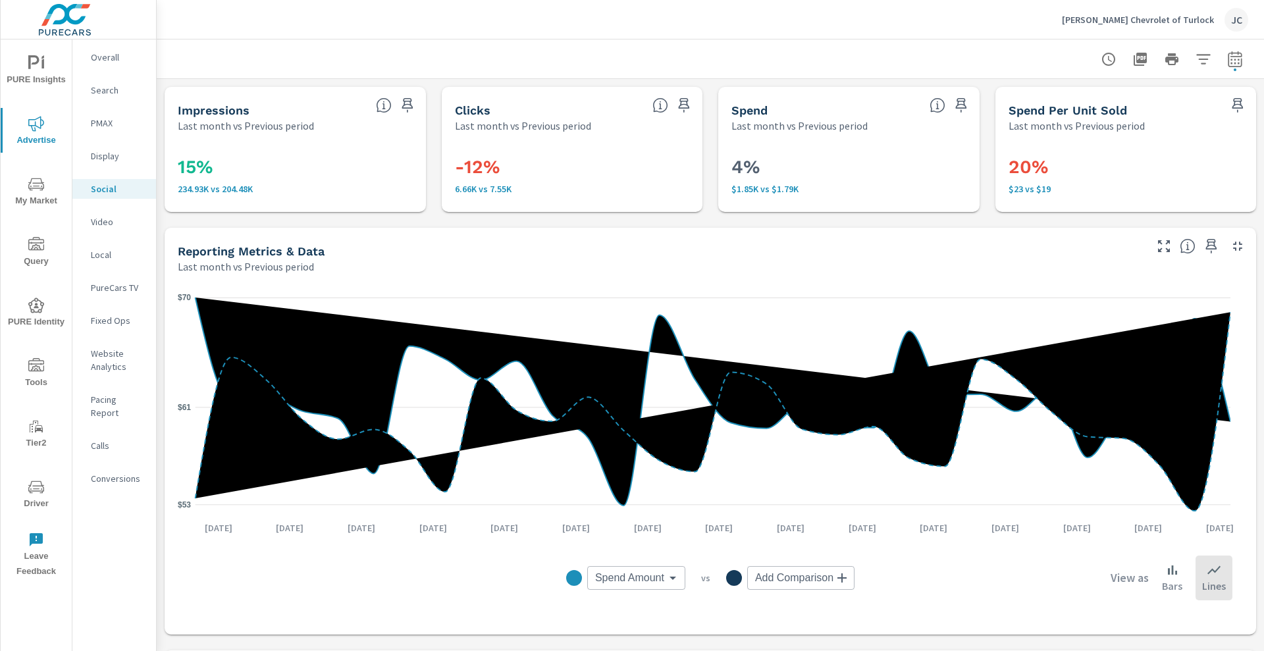
click at [28, 494] on span "Driver" at bounding box center [36, 495] width 63 height 32
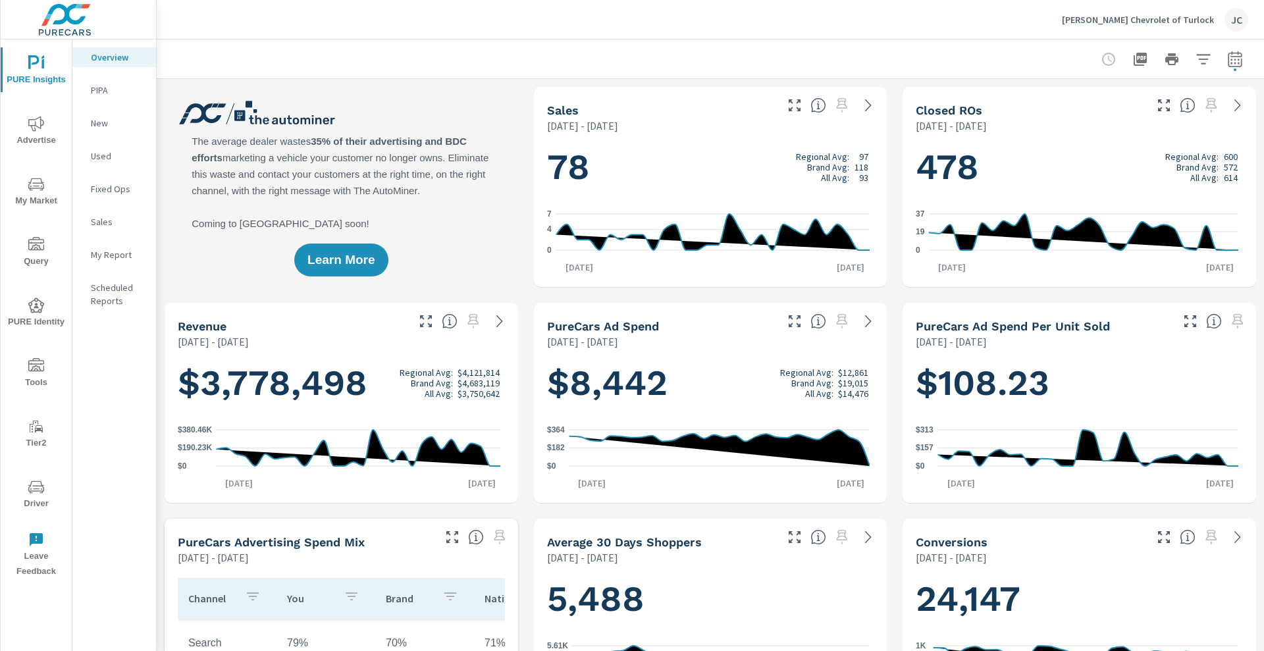
click at [38, 178] on icon "nav menu" at bounding box center [36, 184] width 16 height 16
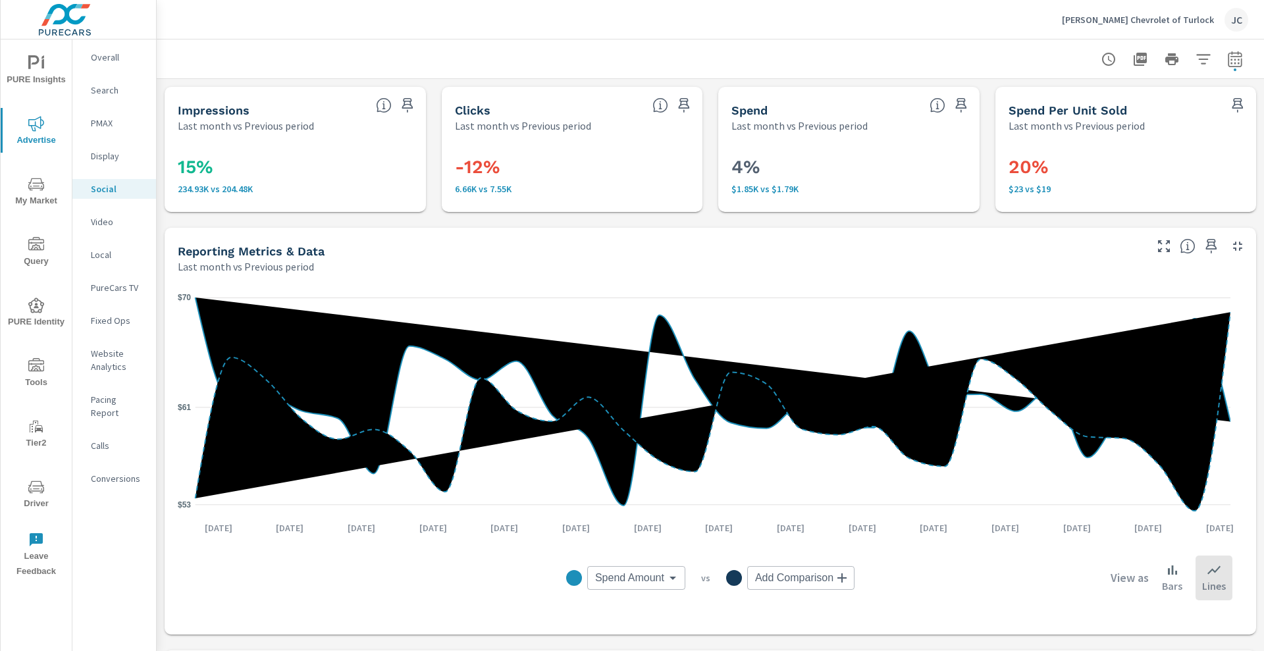
click at [47, 176] on span "My Market" at bounding box center [36, 192] width 63 height 32
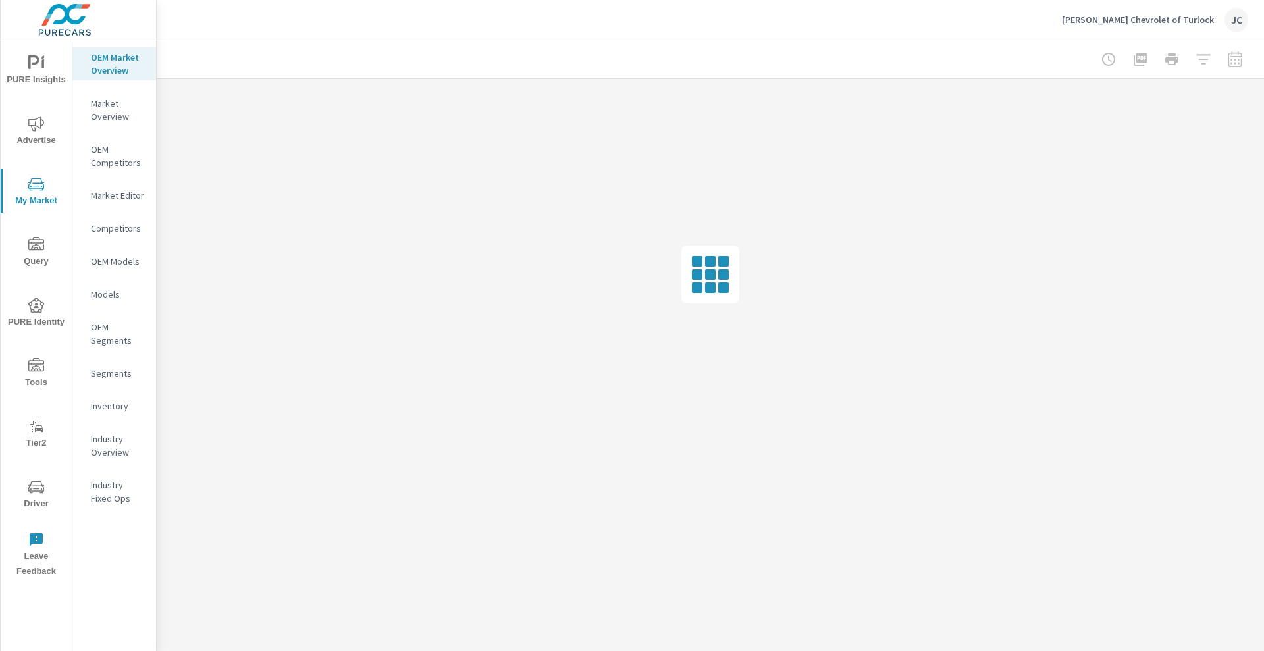
click at [112, 406] on p "Inventory" at bounding box center [118, 406] width 55 height 13
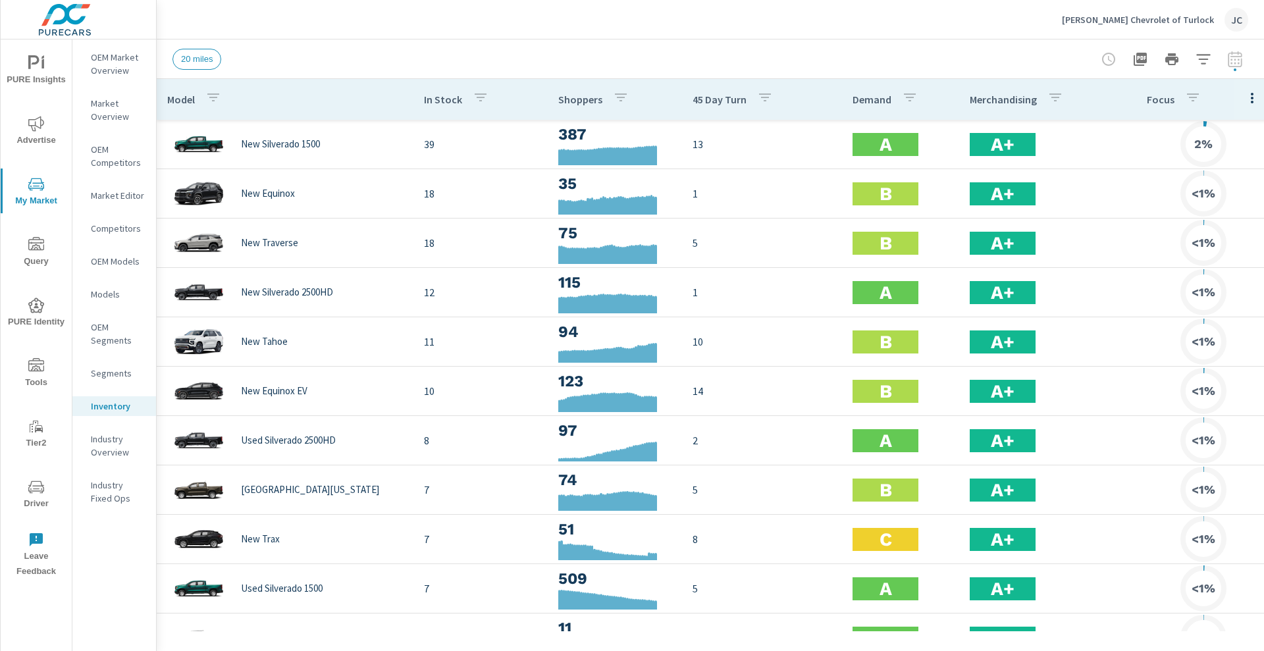
click at [1242, 60] on div at bounding box center [1172, 59] width 153 height 26
click at [1238, 60] on div at bounding box center [1172, 59] width 153 height 26
click at [1231, 61] on div at bounding box center [1172, 59] width 153 height 26
click at [1199, 53] on icon "button" at bounding box center [1204, 59] width 16 height 16
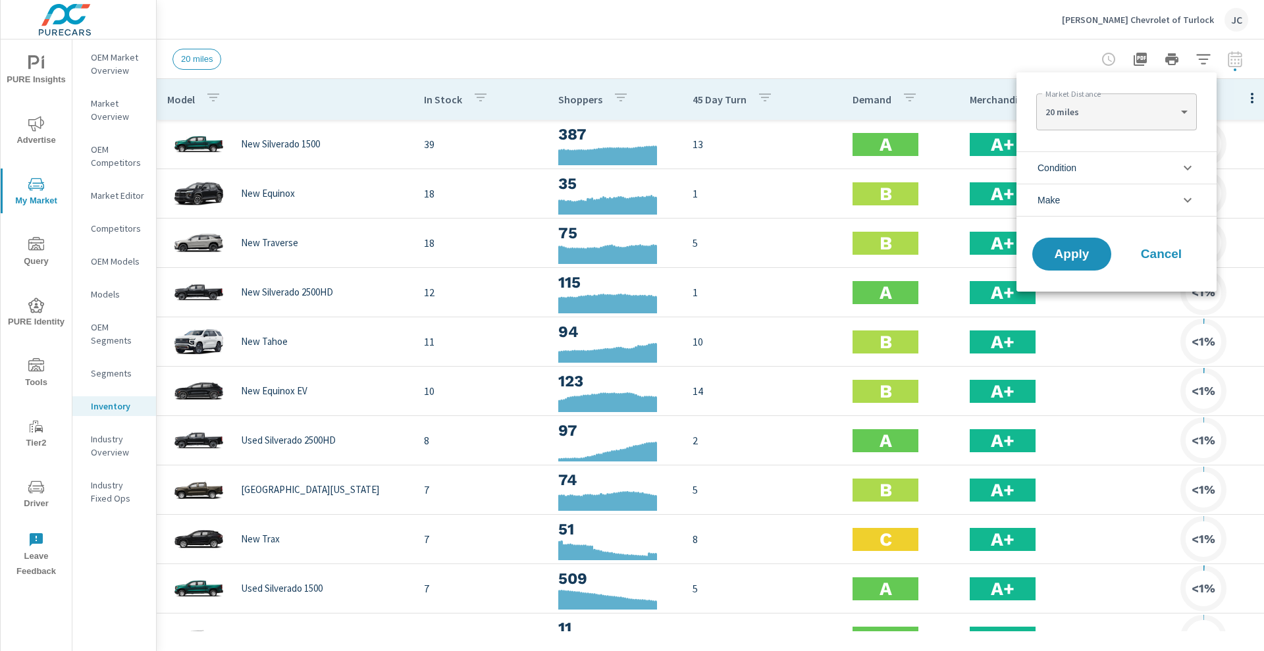
click at [1174, 164] on li "Condition" at bounding box center [1117, 167] width 200 height 32
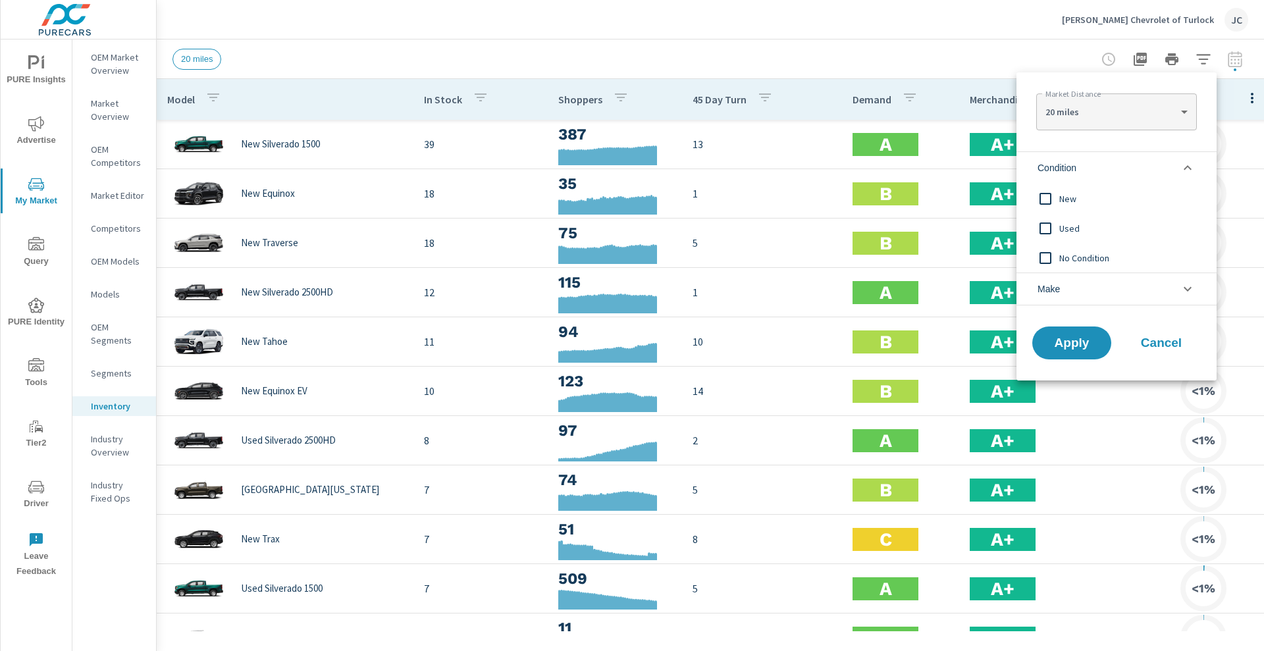
click at [1041, 199] on input "filter options" at bounding box center [1046, 199] width 28 height 28
click at [1067, 338] on span "Apply" at bounding box center [1072, 343] width 54 height 13
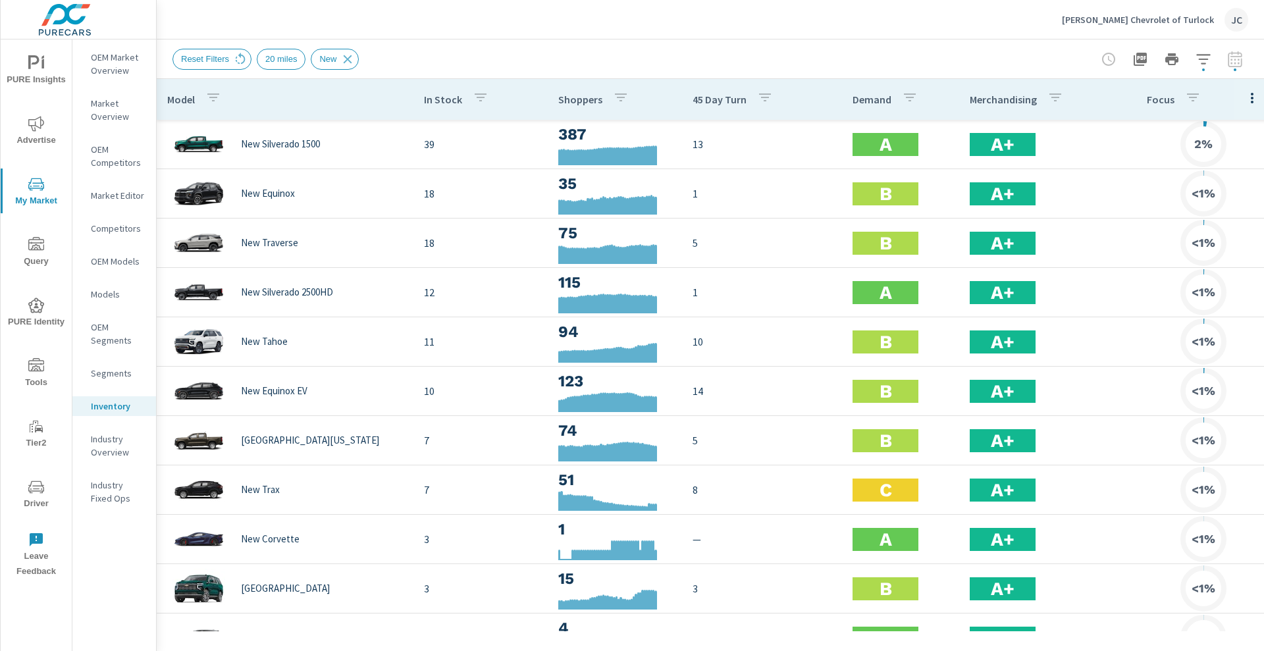
click at [1230, 57] on div at bounding box center [1172, 59] width 153 height 26
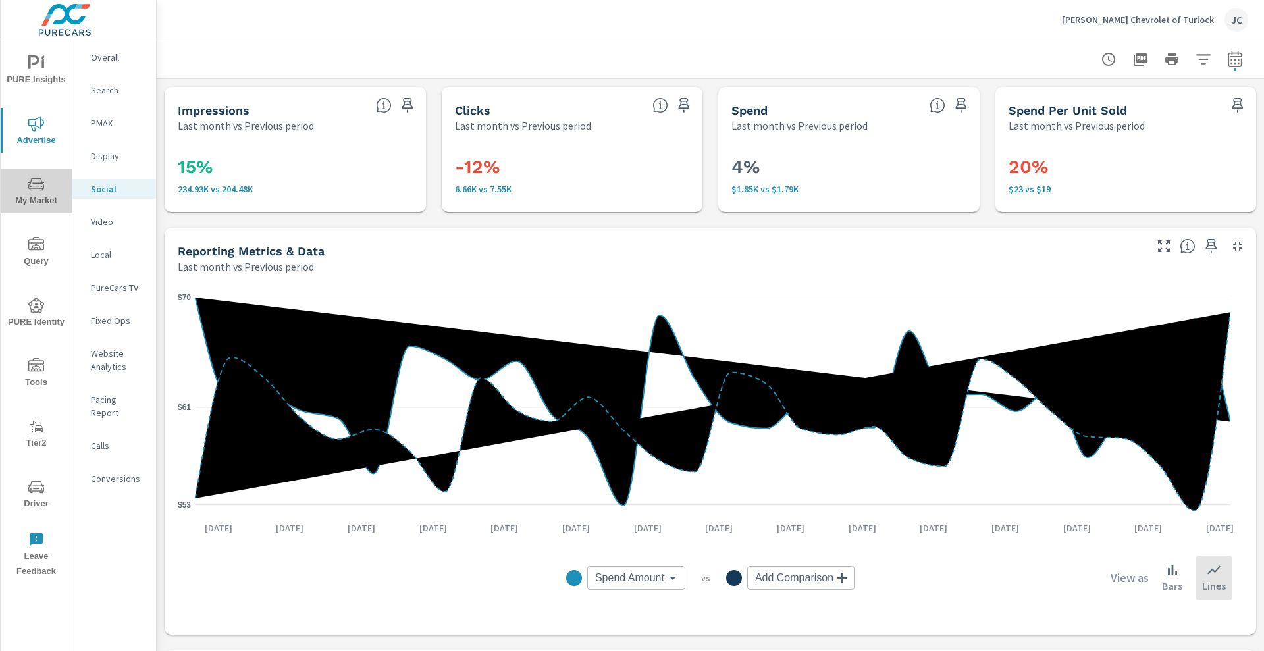
click at [30, 199] on span "My Market" at bounding box center [36, 192] width 63 height 32
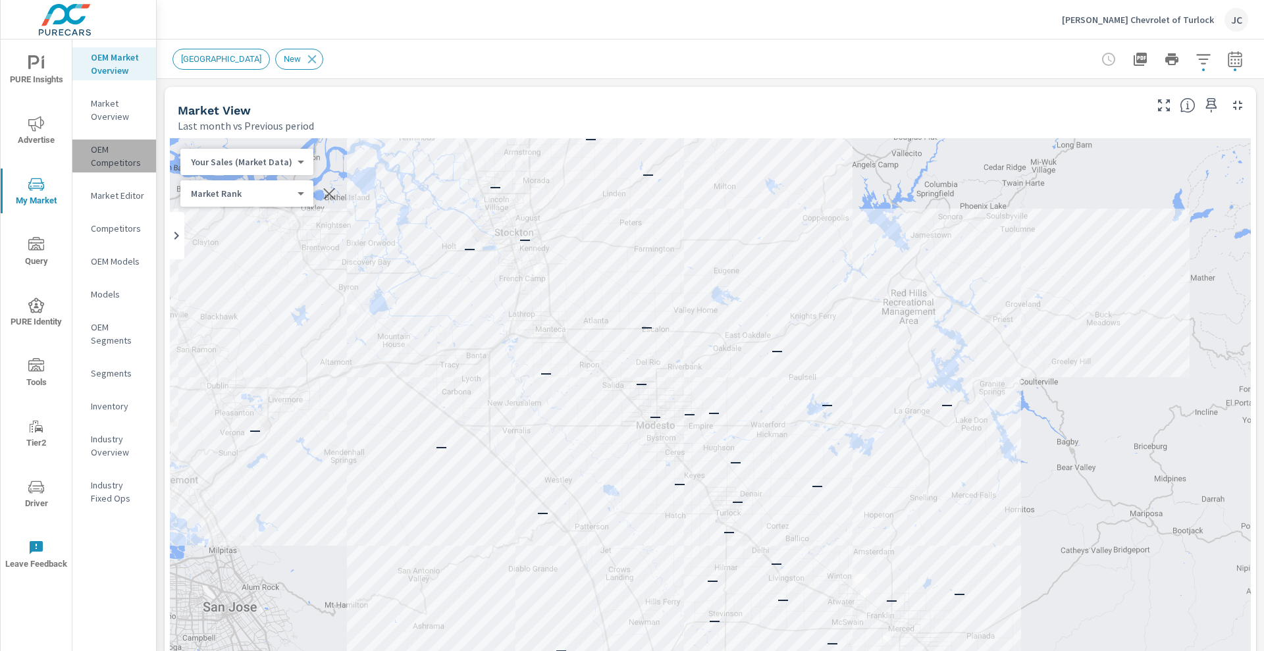
click at [131, 169] on div "OEM Competitors" at bounding box center [114, 156] width 84 height 33
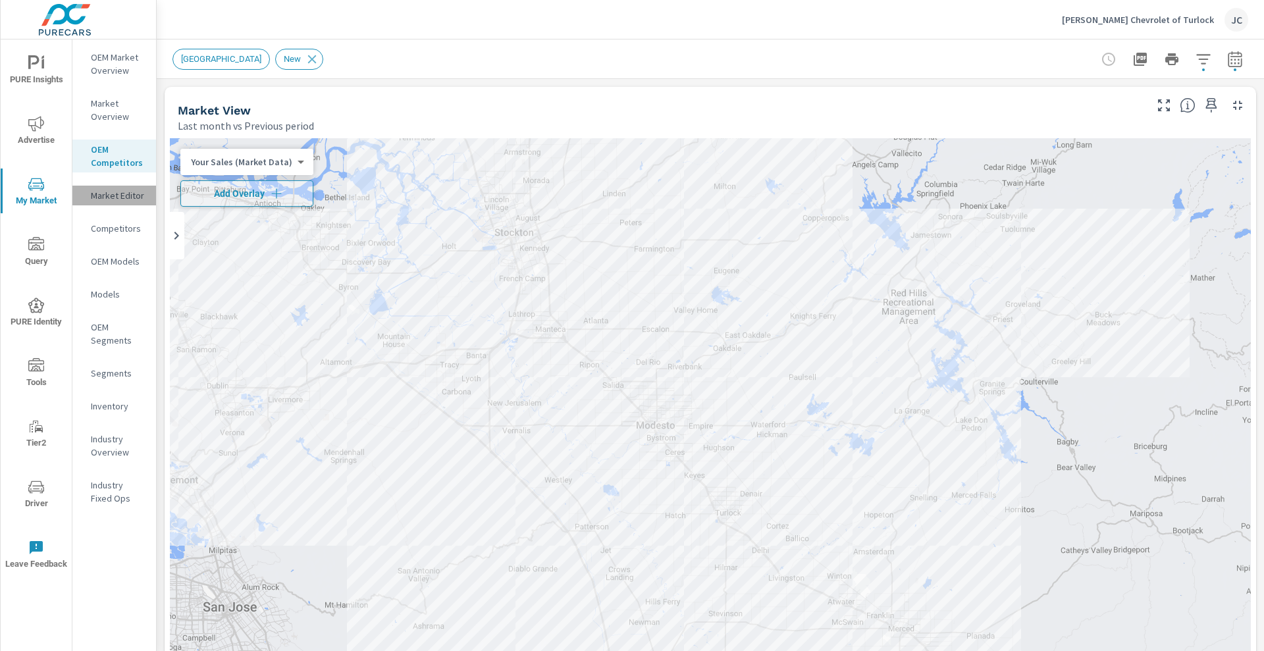
click at [115, 187] on div "Market Editor" at bounding box center [114, 196] width 84 height 20
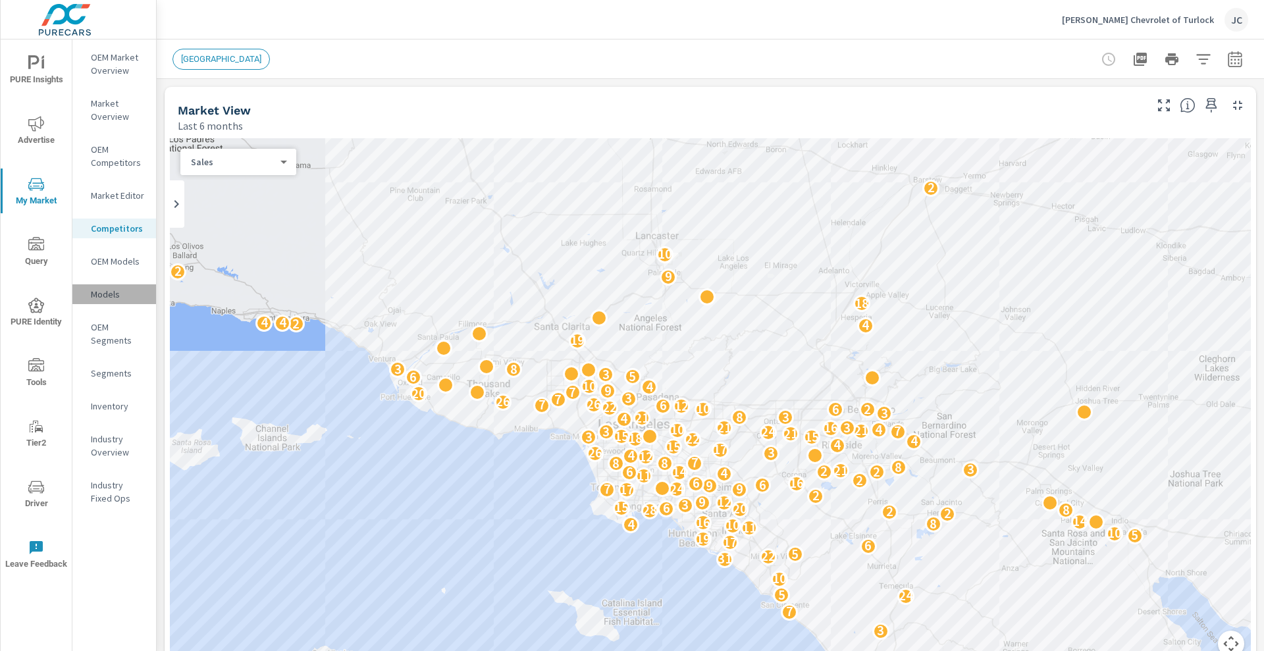
click at [109, 294] on p "Models" at bounding box center [118, 294] width 55 height 13
